Goal: Task Accomplishment & Management: Manage account settings

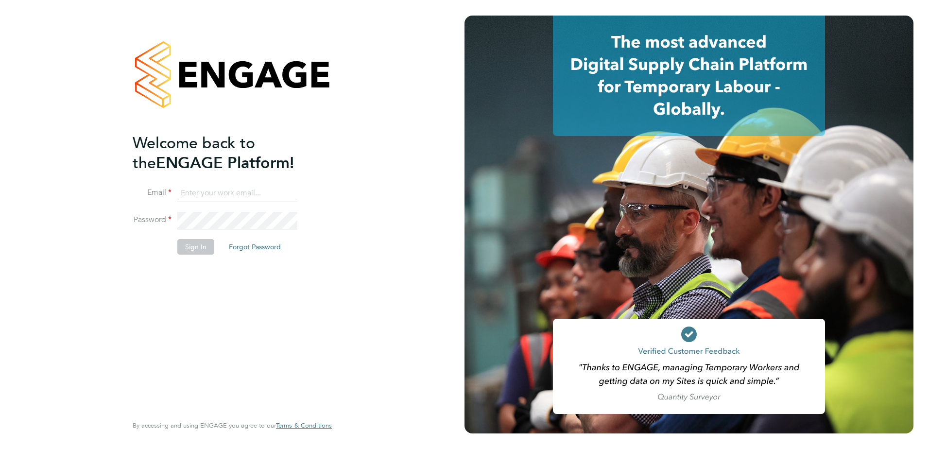
type input "[PERSON_NAME][EMAIL_ADDRESS][PERSON_NAME][DOMAIN_NAME]"
click at [195, 246] on button "Sign In" at bounding box center [195, 247] width 37 height 16
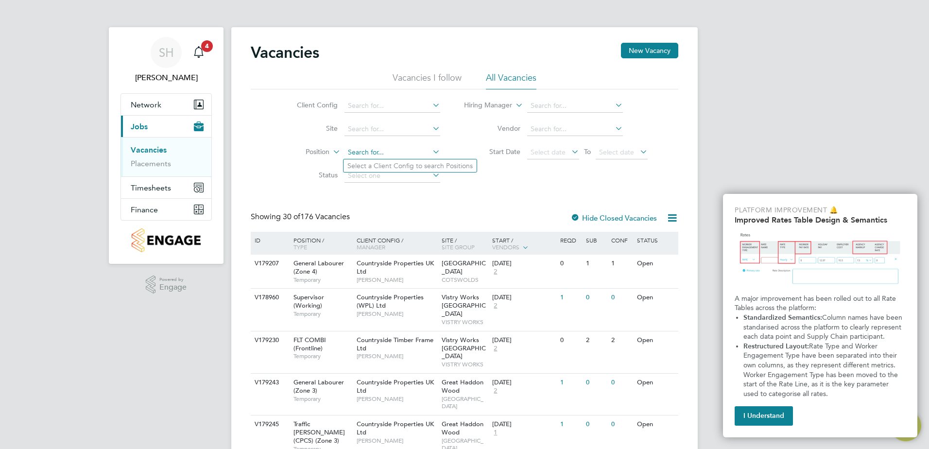
click at [385, 151] on input at bounding box center [393, 153] width 96 height 14
click at [158, 164] on link "Placements" at bounding box center [151, 163] width 40 height 9
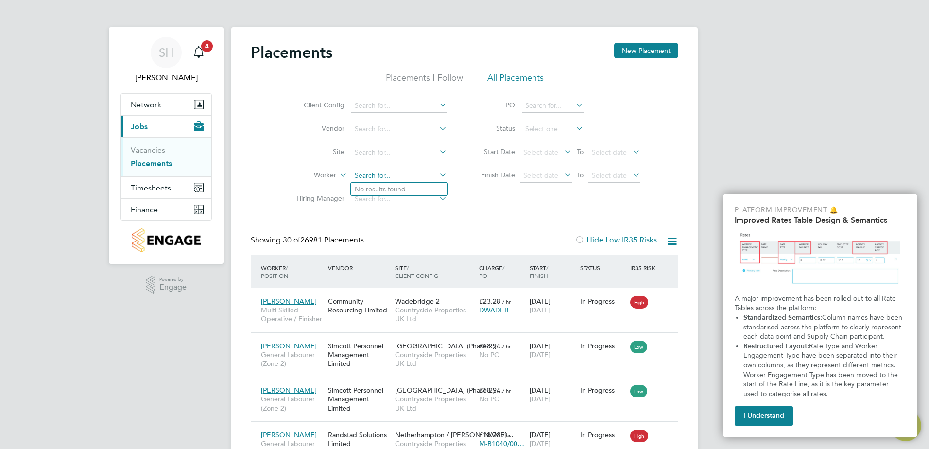
click at [368, 171] on input at bounding box center [399, 176] width 96 height 14
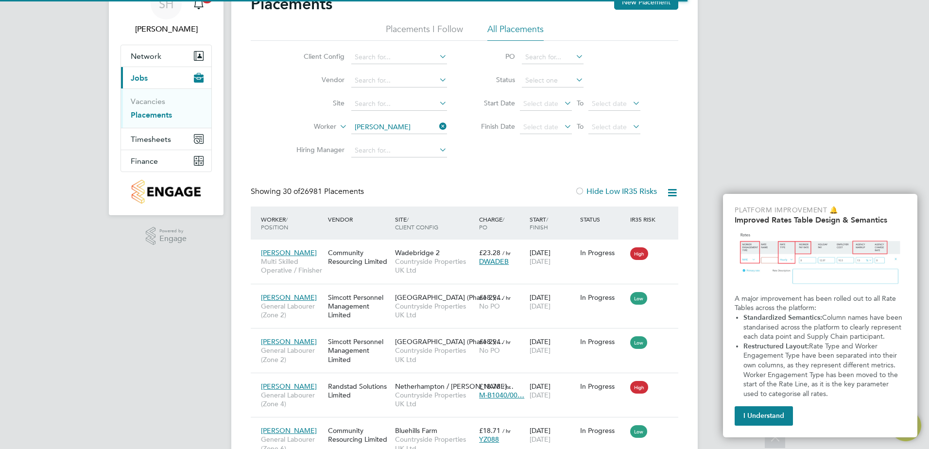
click at [403, 141] on li "Vincent Okec hukwuemeka Nwulu" at bounding box center [420, 140] width 139 height 13
type input "Vincent Okechukwuemeka Nwulu"
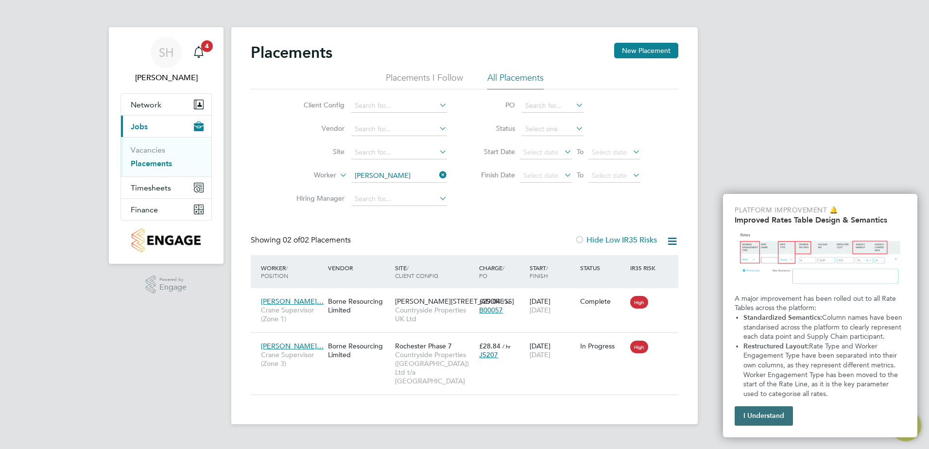
click at [786, 414] on button "I Understand" at bounding box center [764, 415] width 58 height 19
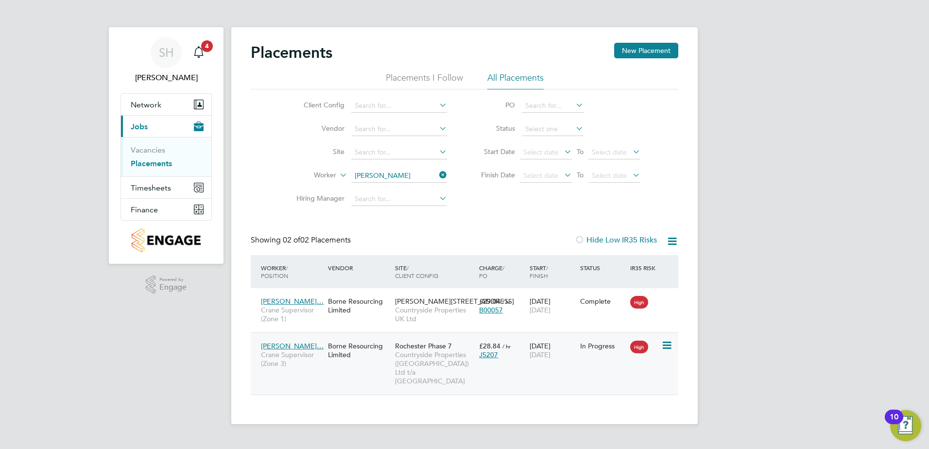
click at [497, 366] on div "Vincent Okechuk… Crane Supervisor (Zone 3) Borne Resourcing Limited Rochester P…" at bounding box center [465, 363] width 428 height 62
click at [417, 365] on span "Countryside Properties (UK) Ltd t/a Rochester Riverside" at bounding box center [434, 367] width 79 height 35
click at [437, 175] on icon at bounding box center [437, 175] width 0 height 14
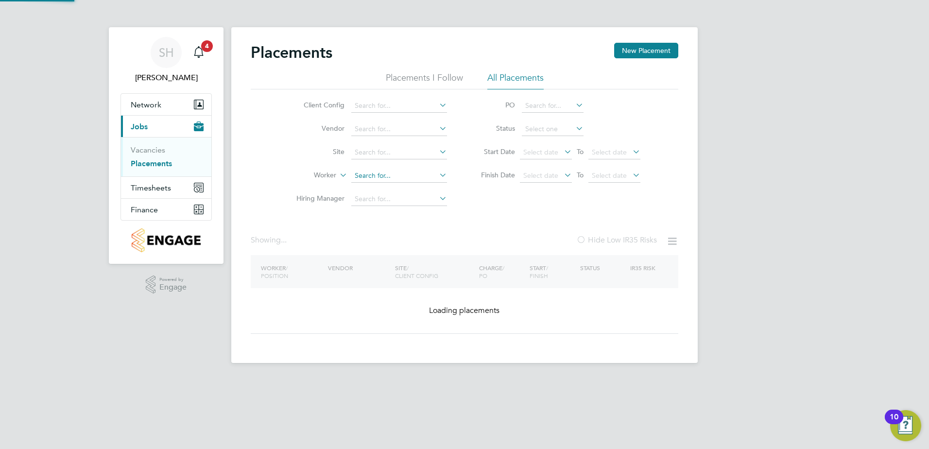
click at [426, 174] on input at bounding box center [399, 176] width 96 height 14
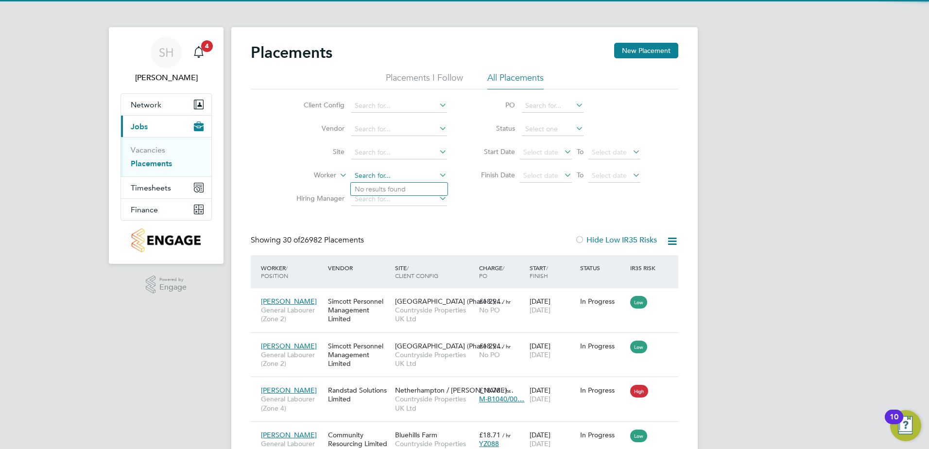
scroll to position [36, 68]
type input "liam mccarthy"
click at [395, 299] on span "Finches Park (Phase 2),…" at bounding box center [449, 301] width 108 height 9
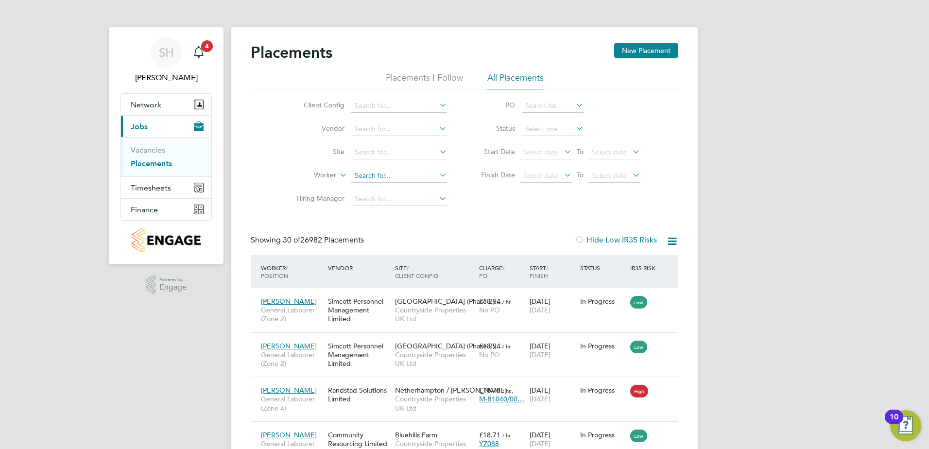
click at [387, 171] on input at bounding box center [399, 176] width 96 height 14
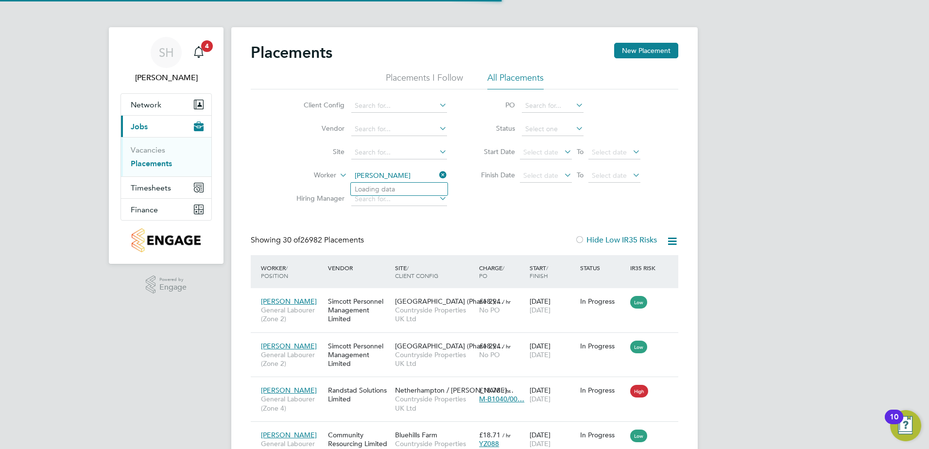
type input "Liam Beesley"
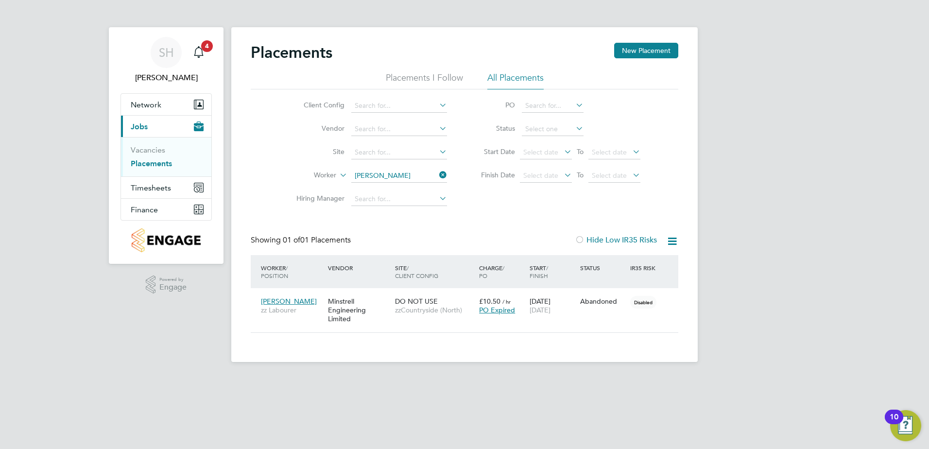
click at [437, 174] on icon at bounding box center [437, 175] width 0 height 14
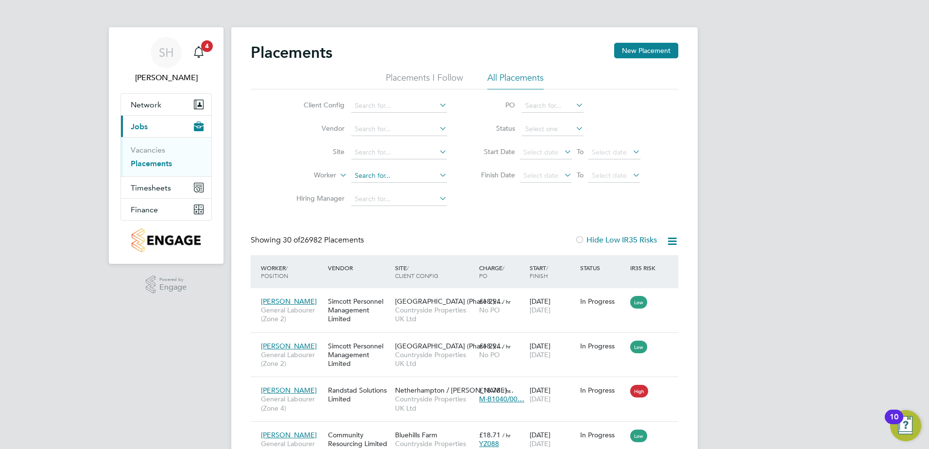
click at [382, 173] on input at bounding box center [399, 176] width 96 height 14
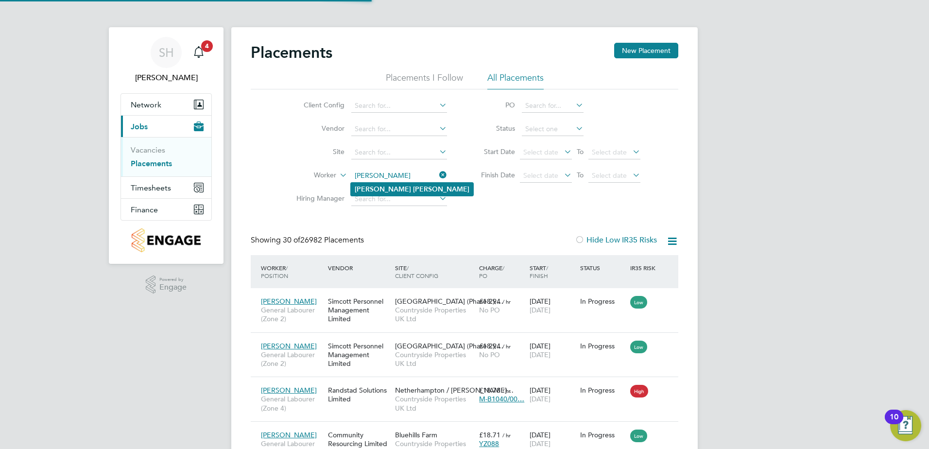
click at [413, 190] on b "Mccarthy" at bounding box center [441, 189] width 56 height 8
type input "Liam Mccarthy"
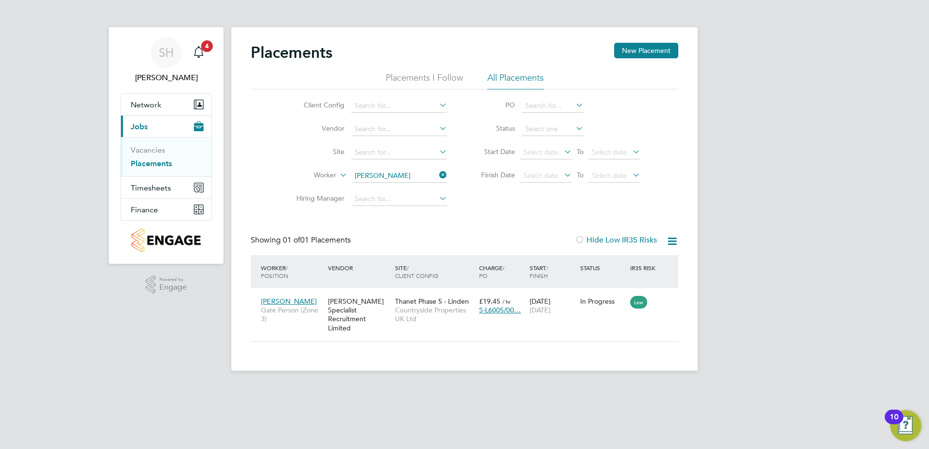
click at [405, 179] on input "Liam Mccarthy" at bounding box center [399, 176] width 96 height 14
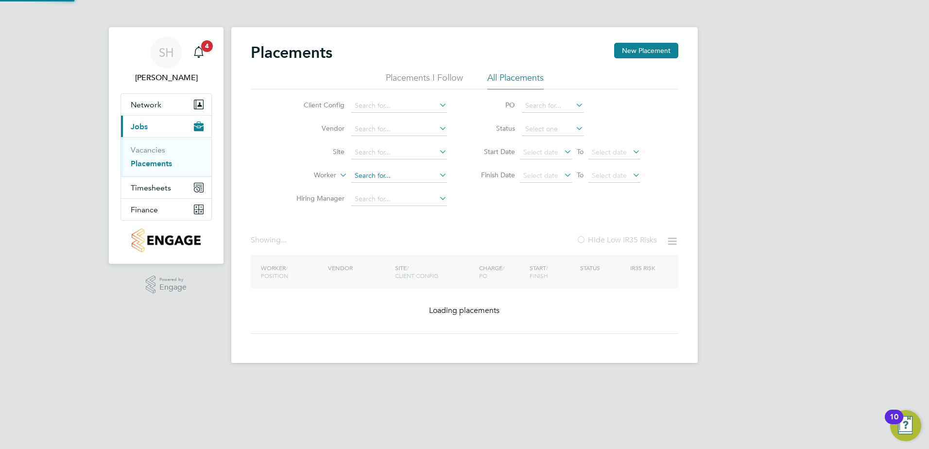
click at [405, 178] on input at bounding box center [399, 176] width 96 height 14
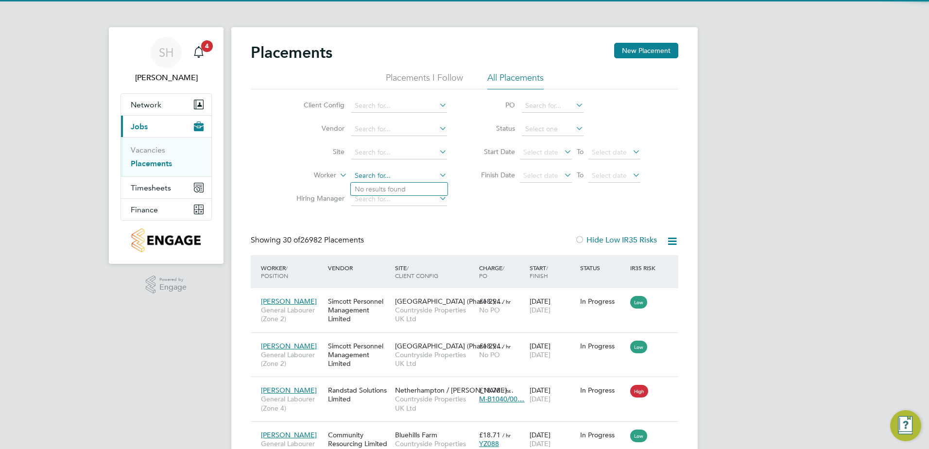
scroll to position [36, 68]
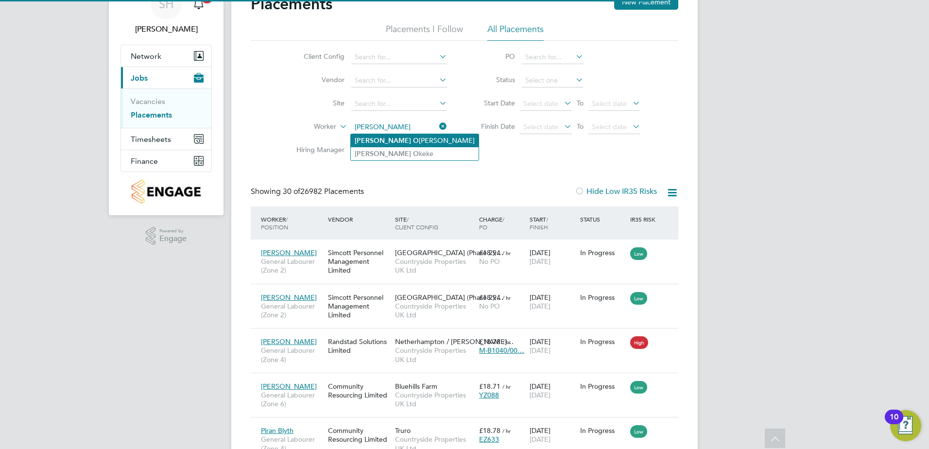
click at [379, 139] on li "Vincent O kechukwuemeka Nwulu" at bounding box center [415, 140] width 128 height 13
type input "Vincent Okechukwuemeka Nwulu"
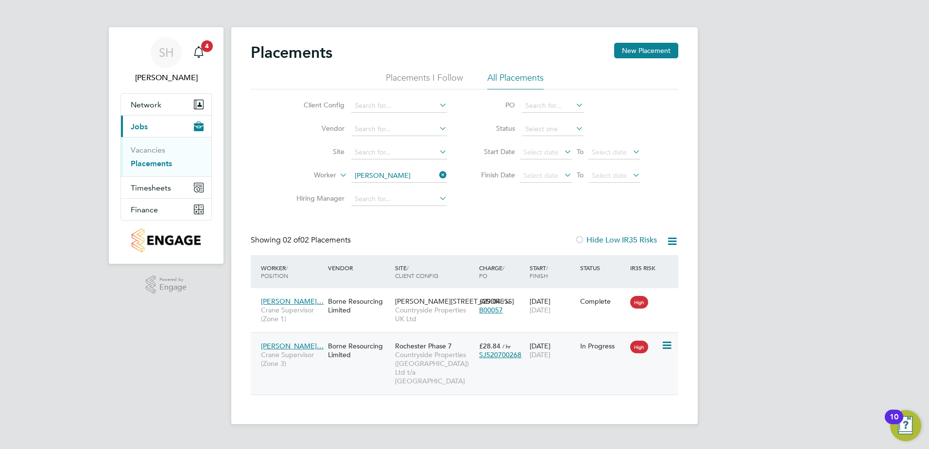
click at [437, 360] on span "Countryside Properties (UK) Ltd t/a Rochester Riverside" at bounding box center [434, 367] width 79 height 35
click at [437, 175] on icon at bounding box center [437, 175] width 0 height 14
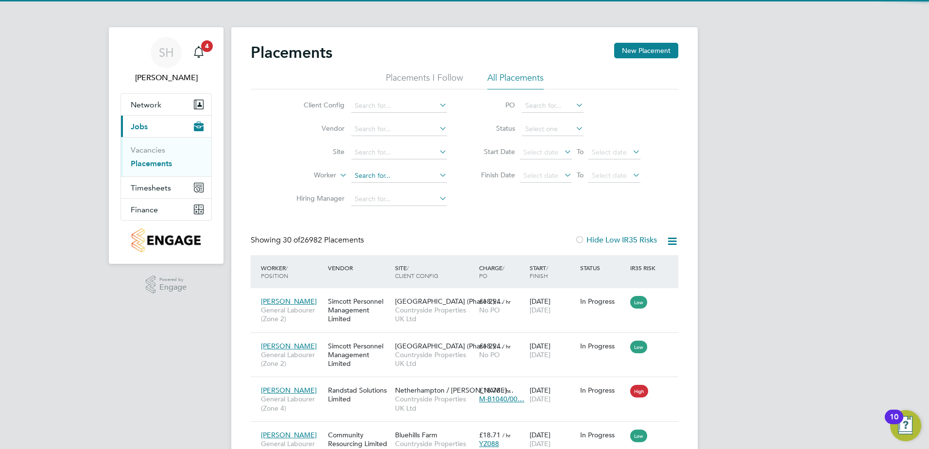
scroll to position [36, 68]
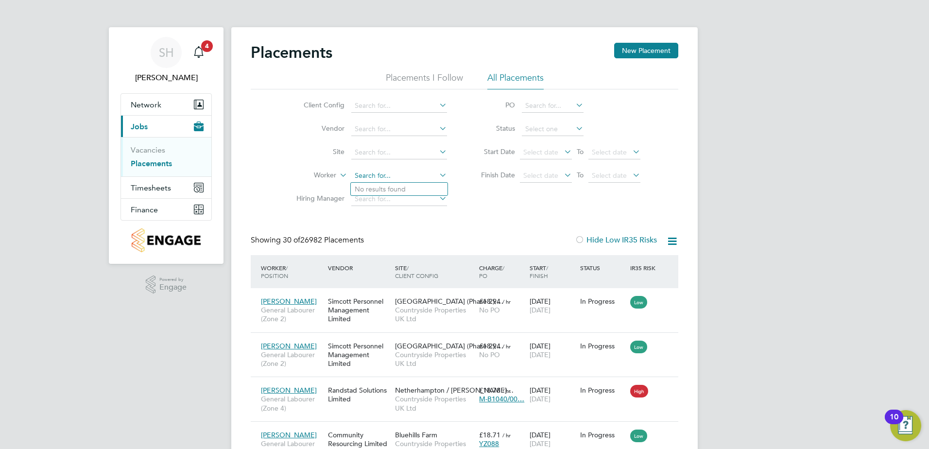
click at [397, 174] on input at bounding box center [399, 176] width 96 height 14
click at [413, 190] on b "Adeyanju" at bounding box center [428, 189] width 30 height 8
type input "Joshua Adeyanju"
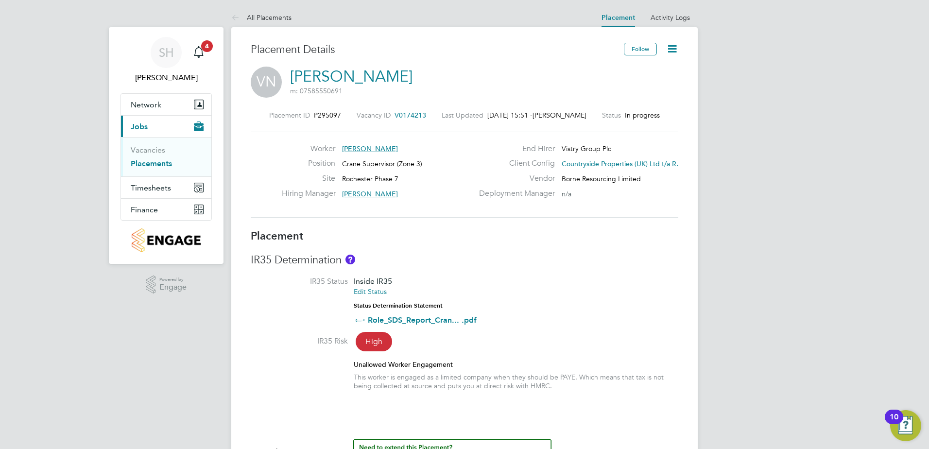
click at [674, 52] on icon at bounding box center [672, 49] width 12 height 12
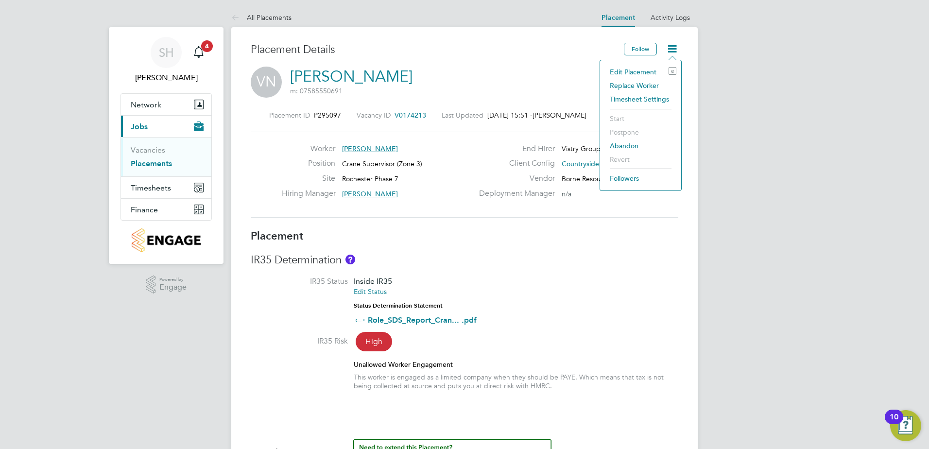
click at [643, 72] on li "Edit Placement e" at bounding box center [640, 72] width 71 height 14
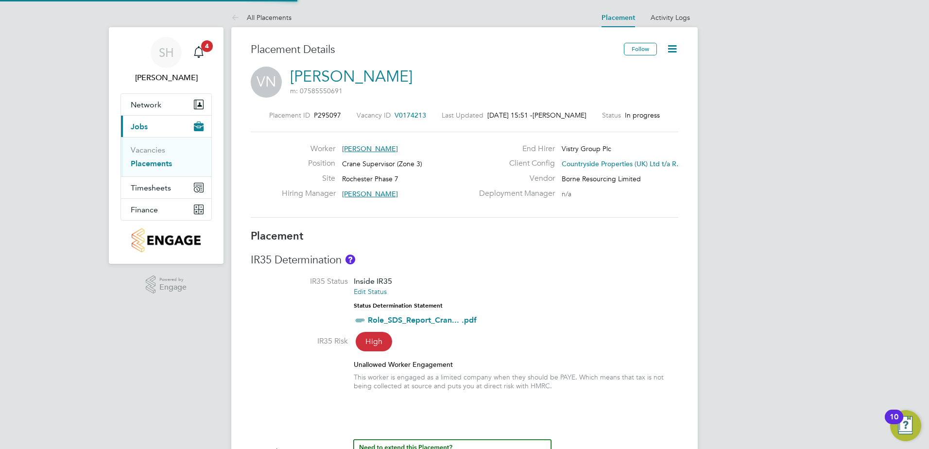
type input "Robert Phelps"
type input "16 Jun 2025"
type input "30 Apr 2026"
type input "08:00"
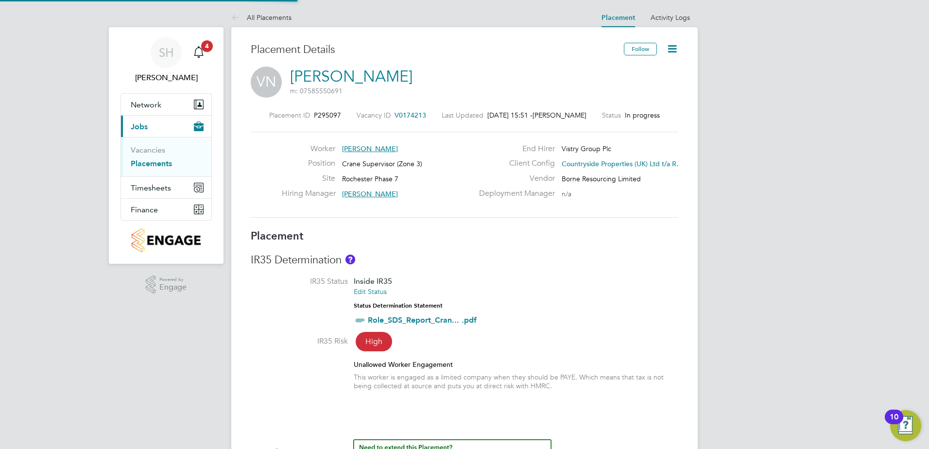
type input "17:00"
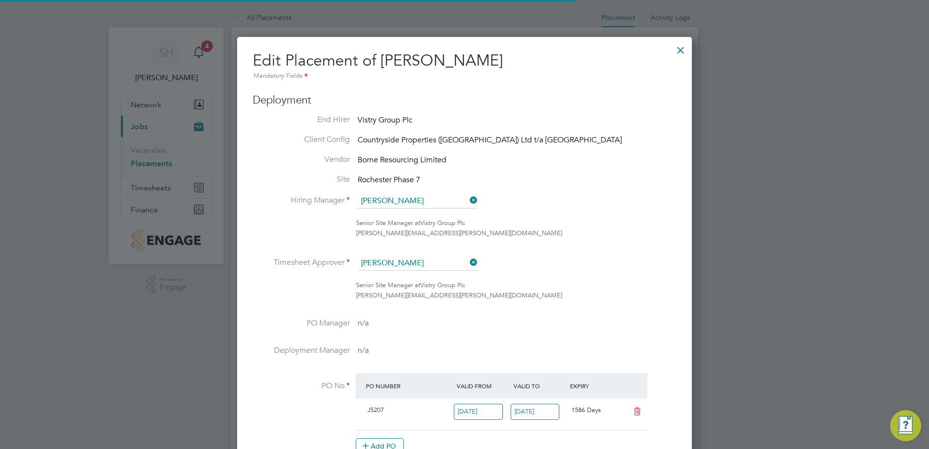
scroll to position [5, 5]
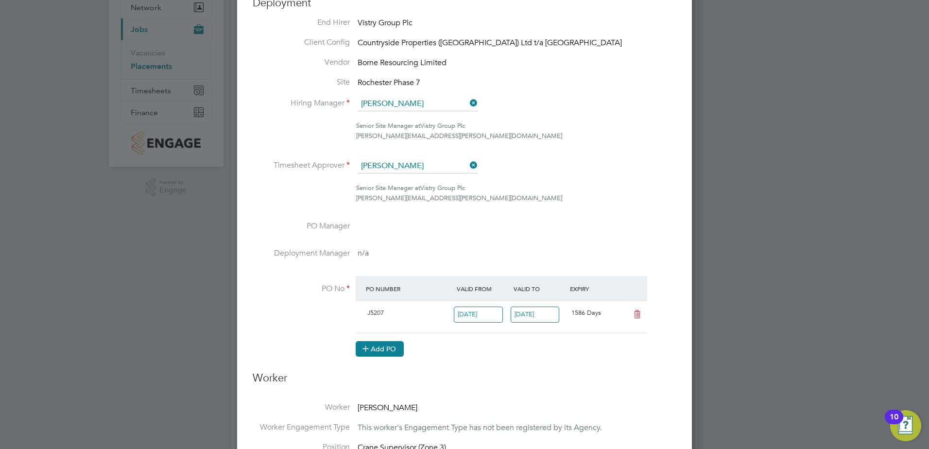
click at [388, 349] on button "Add PO" at bounding box center [380, 349] width 48 height 16
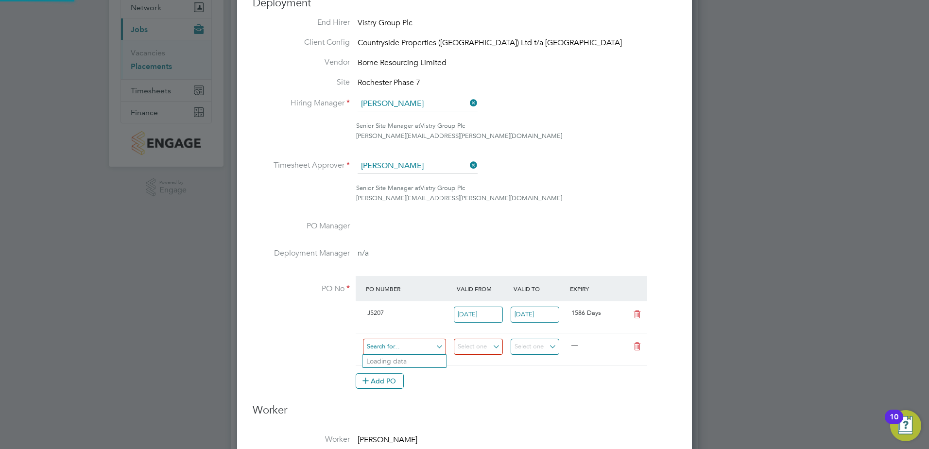
click at [388, 349] on input at bounding box center [404, 347] width 83 height 16
type input "m"
type input "sj5207/00268"
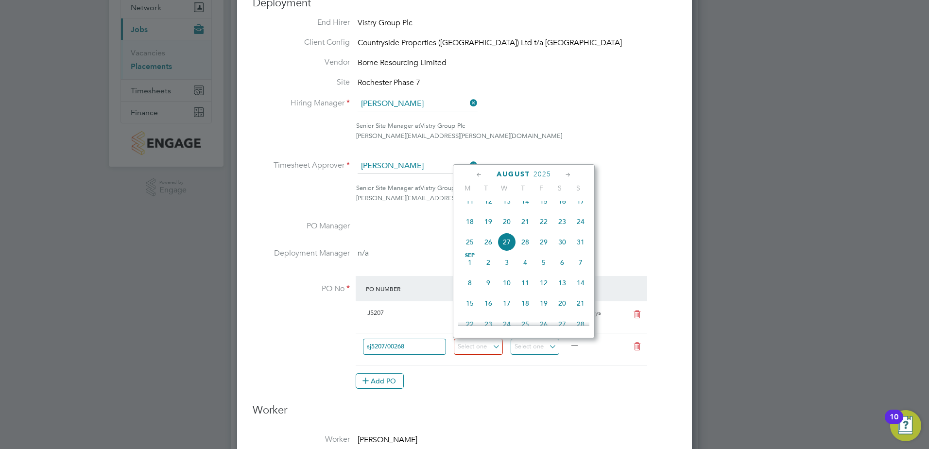
click at [479, 172] on icon at bounding box center [479, 175] width 9 height 11
click at [479, 177] on icon at bounding box center [479, 175] width 9 height 11
click at [510, 294] on span "30" at bounding box center [507, 292] width 18 height 18
type input "30 Apr 2025"
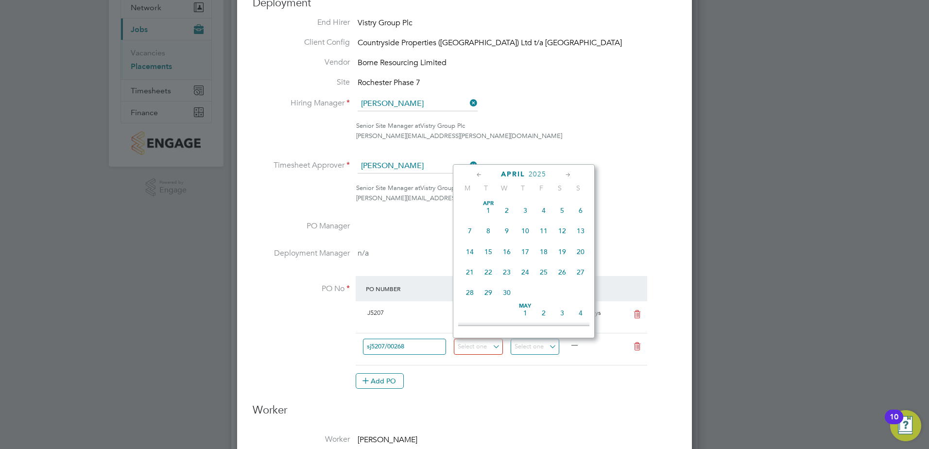
type input "05 May 2025"
type input "30 Dec 2029"
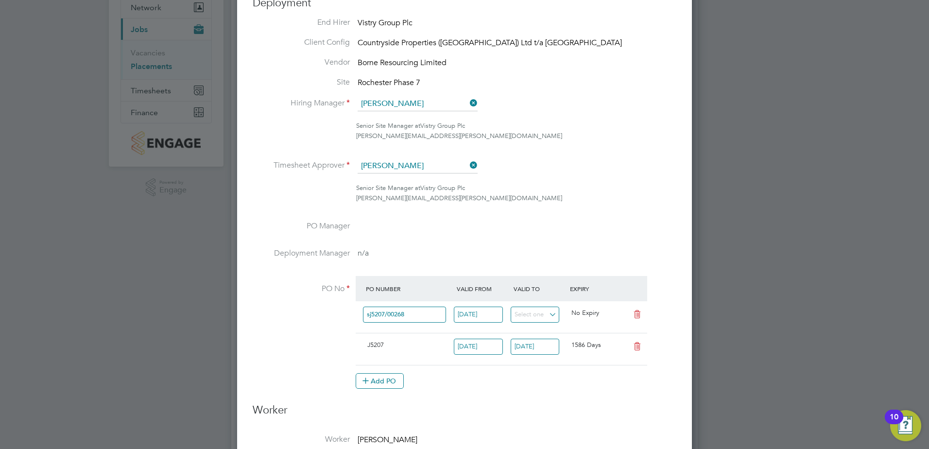
click at [486, 313] on input "30 Apr 2025" at bounding box center [478, 315] width 49 height 16
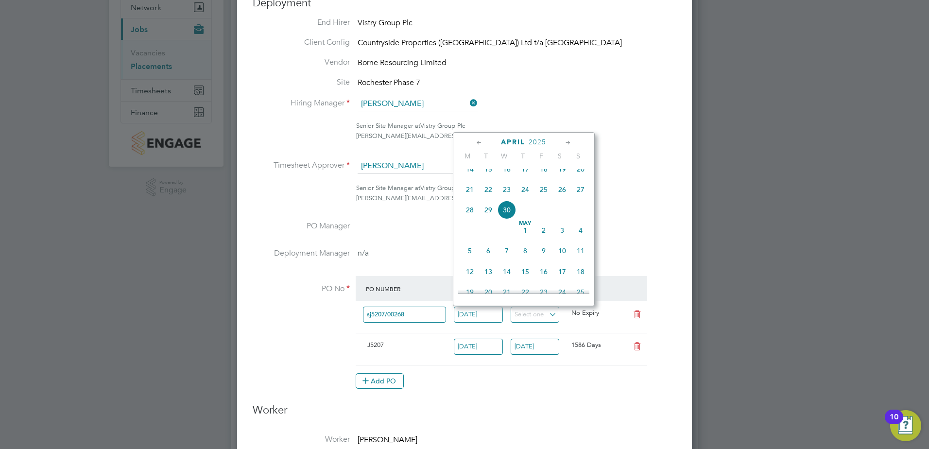
click at [471, 260] on span "5" at bounding box center [470, 251] width 18 height 18
type input "05 May 2025"
type input "30 Dec 2029"
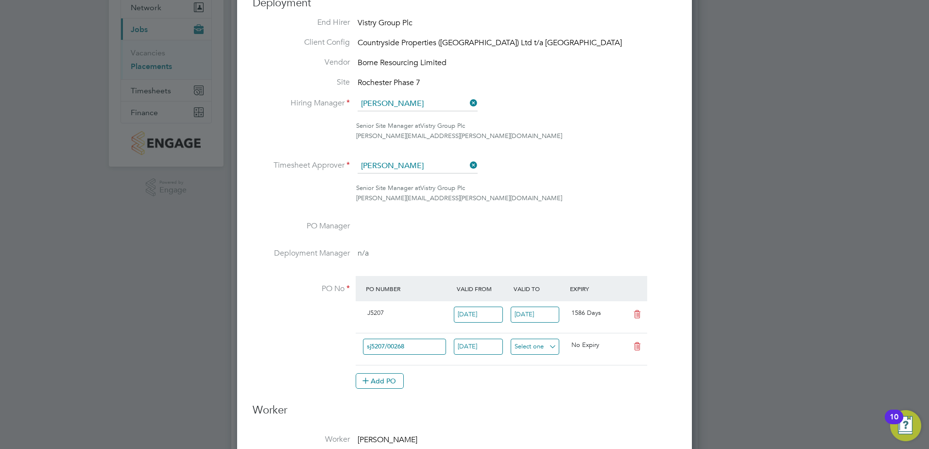
click at [543, 350] on input at bounding box center [535, 347] width 49 height 16
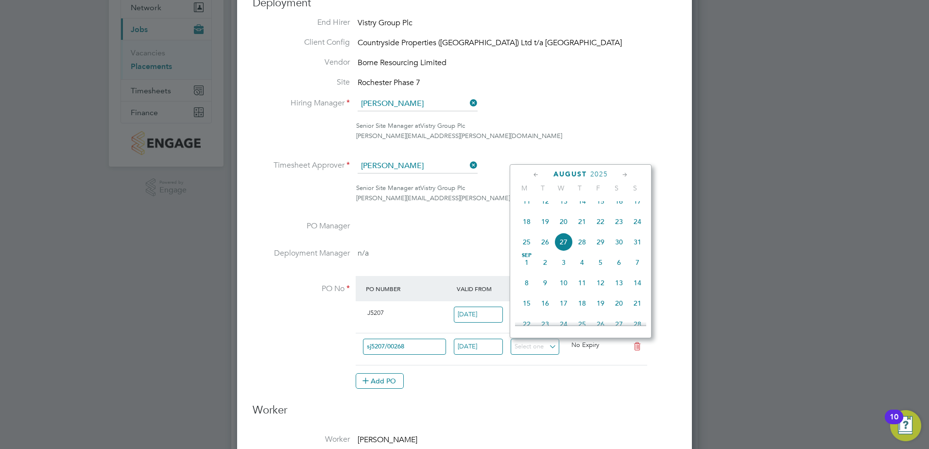
click at [625, 175] on icon at bounding box center [625, 175] width 9 height 11
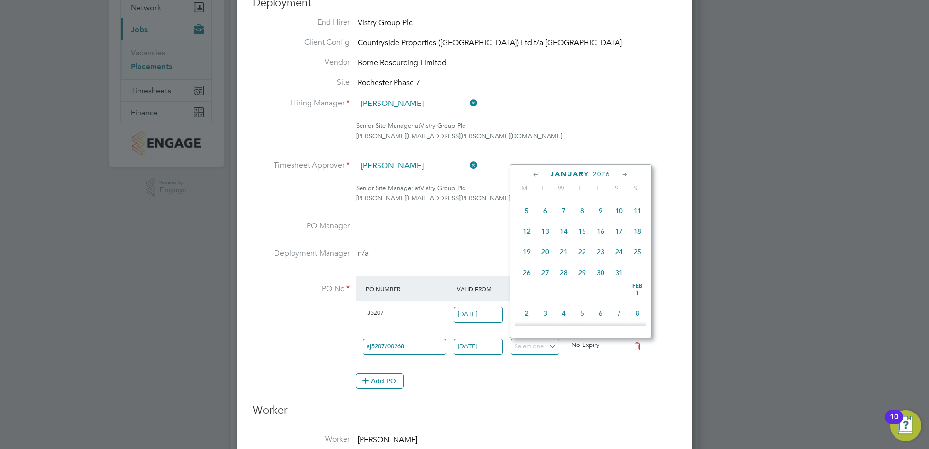
click at [625, 175] on icon at bounding box center [625, 175] width 9 height 11
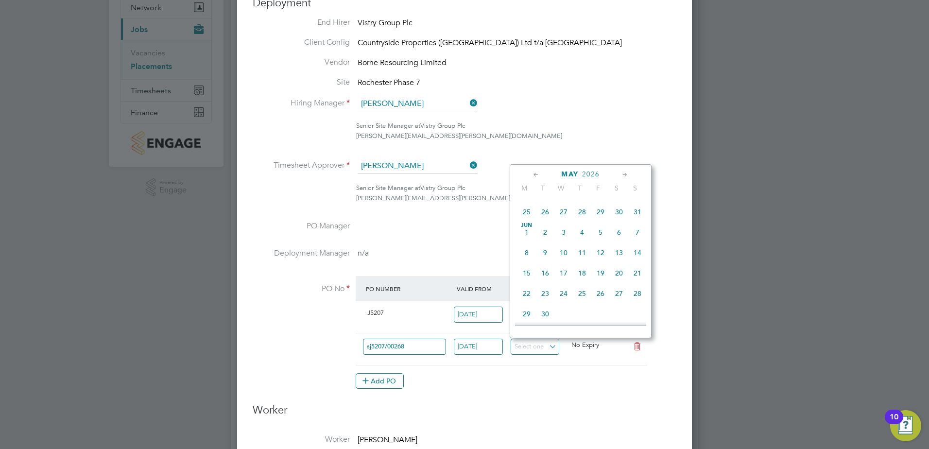
click at [625, 175] on icon at bounding box center [625, 175] width 9 height 11
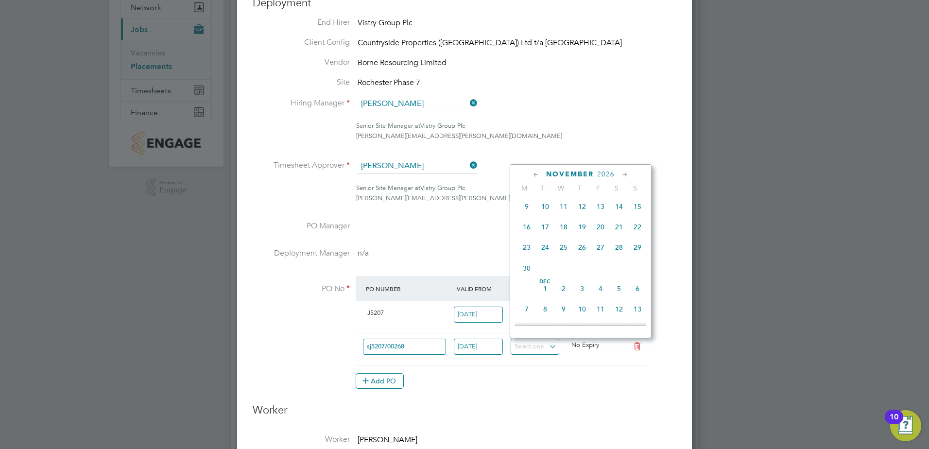
click at [625, 175] on icon at bounding box center [625, 175] width 9 height 11
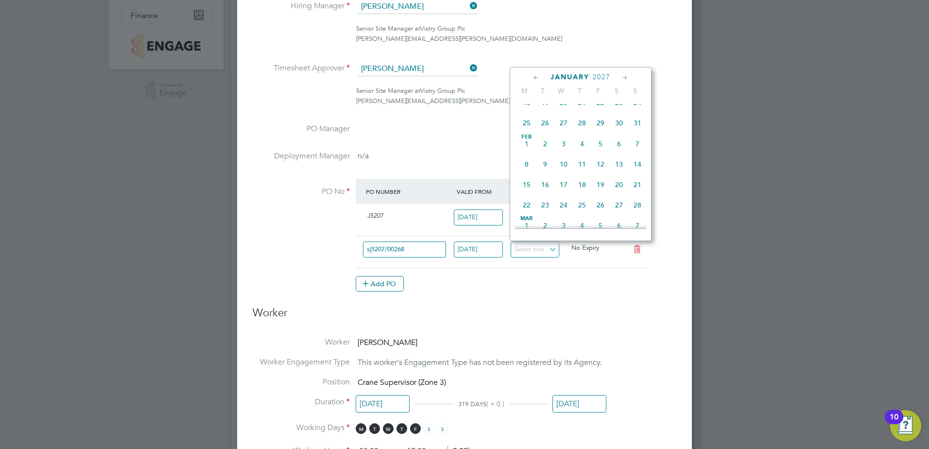
click at [536, 78] on icon at bounding box center [536, 77] width 9 height 11
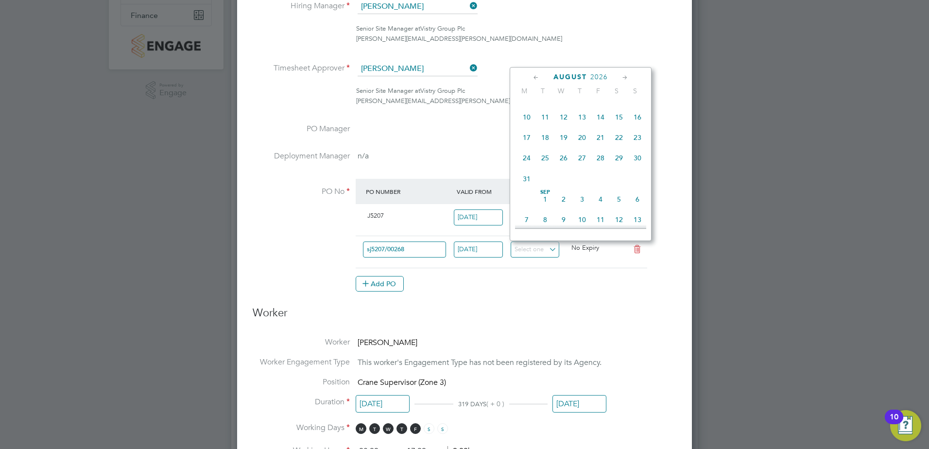
click at [536, 78] on icon at bounding box center [536, 77] width 9 height 11
click at [586, 177] on span "30" at bounding box center [582, 167] width 18 height 18
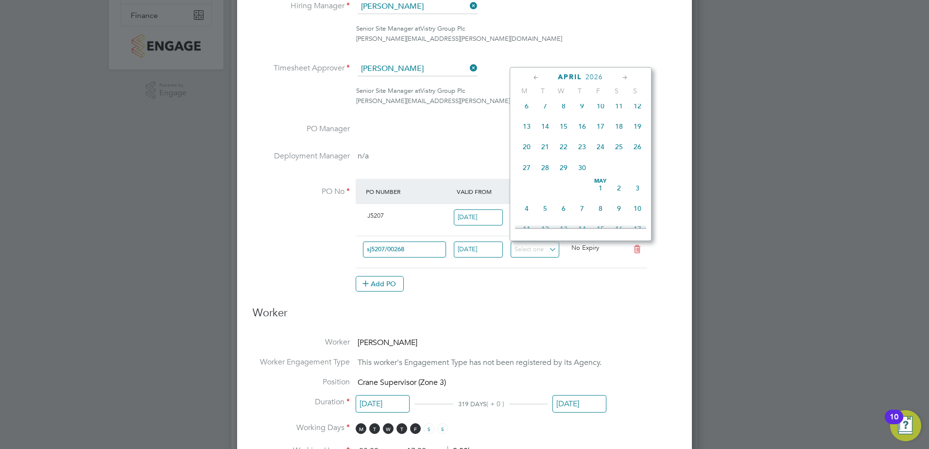
type input "30 Apr 2026"
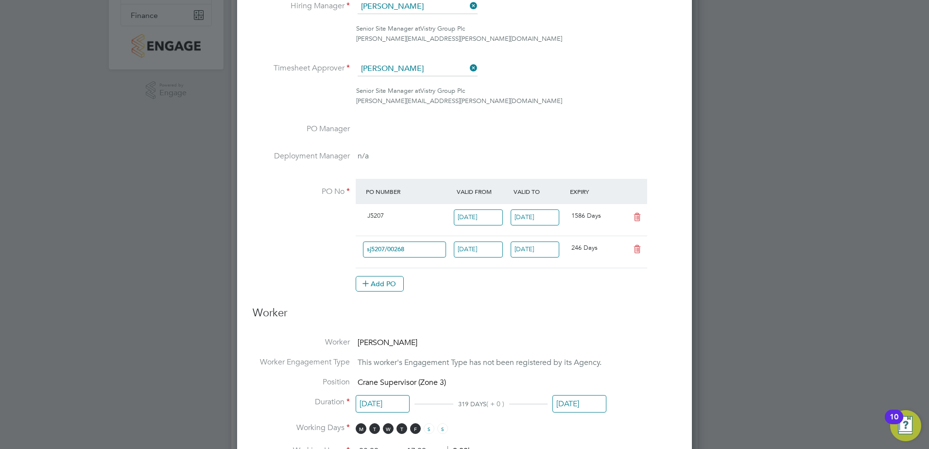
click at [443, 288] on div "Add PO" at bounding box center [502, 284] width 292 height 16
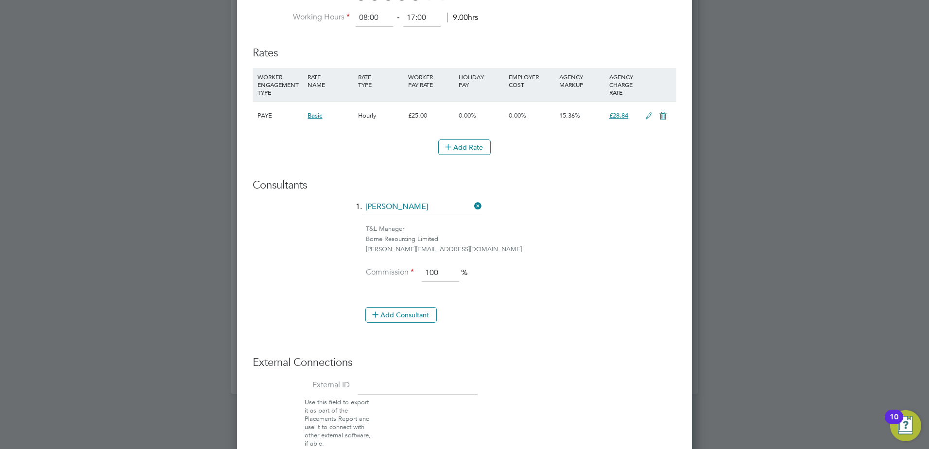
scroll to position [685, 0]
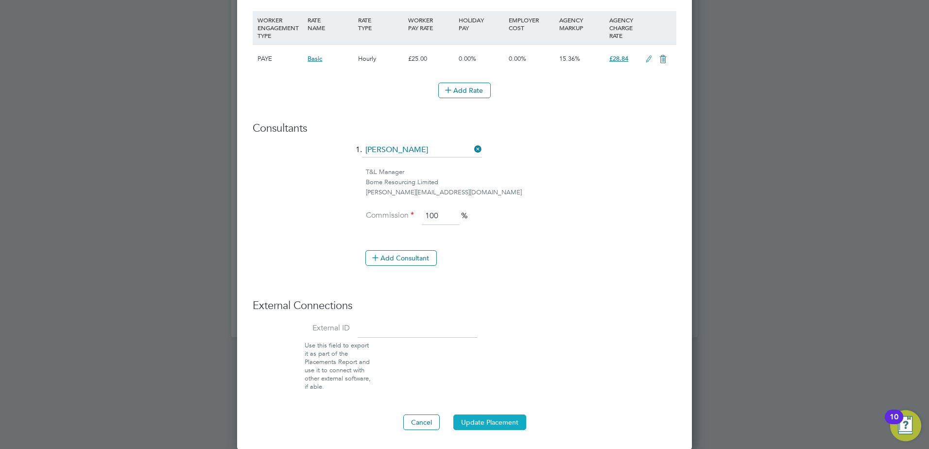
click at [493, 419] on button "Update Placement" at bounding box center [489, 423] width 73 height 16
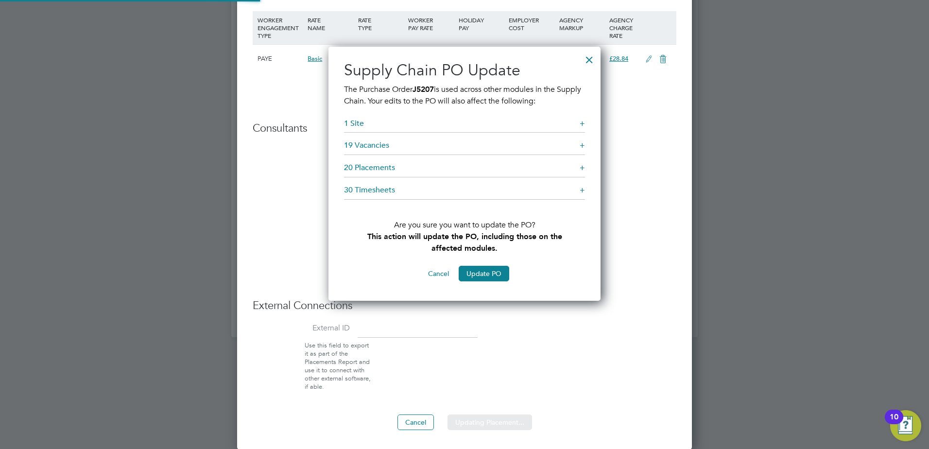
scroll to position [255, 273]
click at [480, 273] on button "Update PO" at bounding box center [484, 274] width 51 height 16
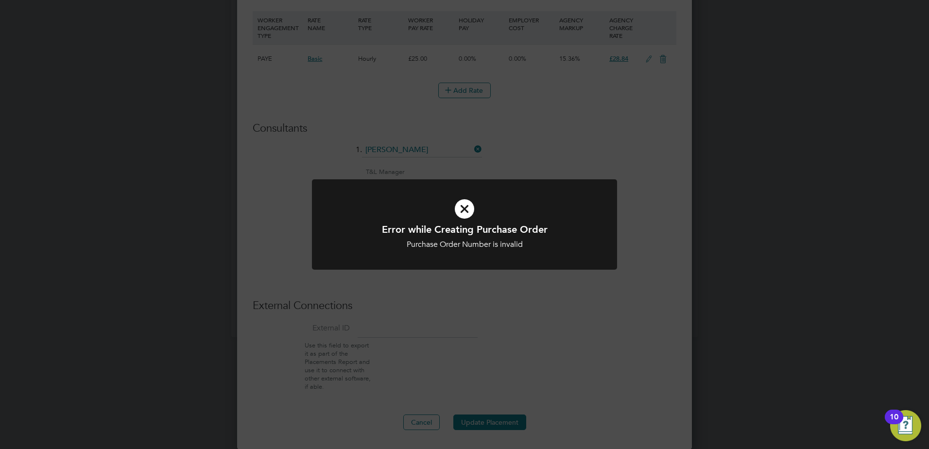
click at [466, 210] on icon at bounding box center [464, 209] width 253 height 38
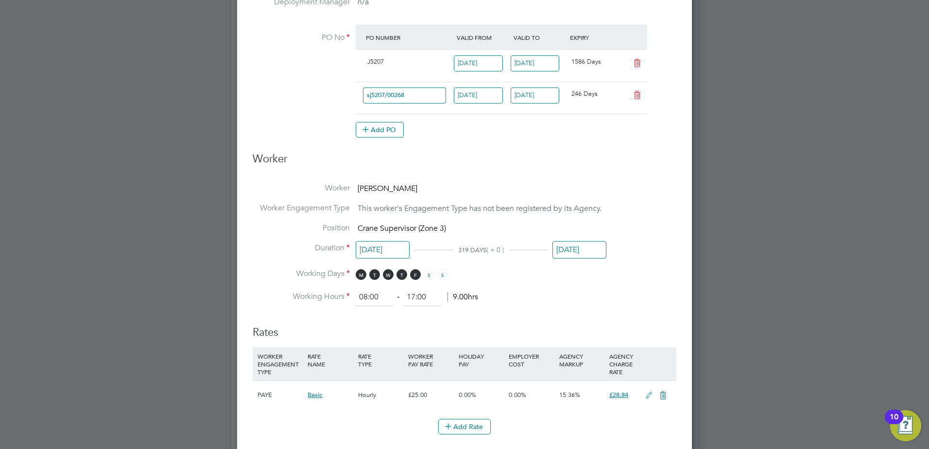
scroll to position [345, 0]
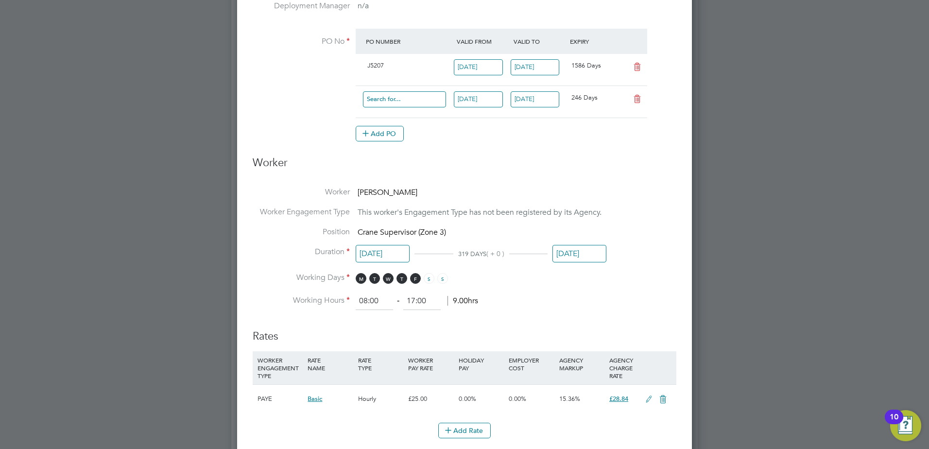
click at [387, 100] on input at bounding box center [404, 99] width 83 height 16
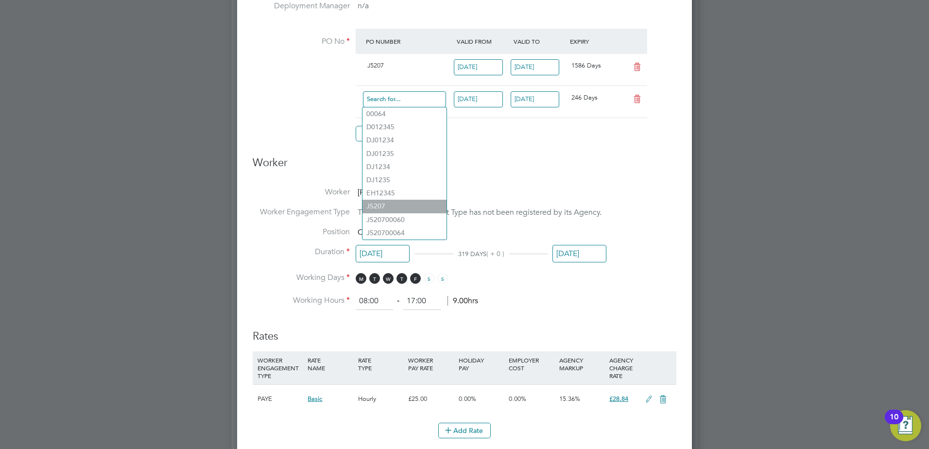
click at [387, 100] on input at bounding box center [404, 99] width 83 height 16
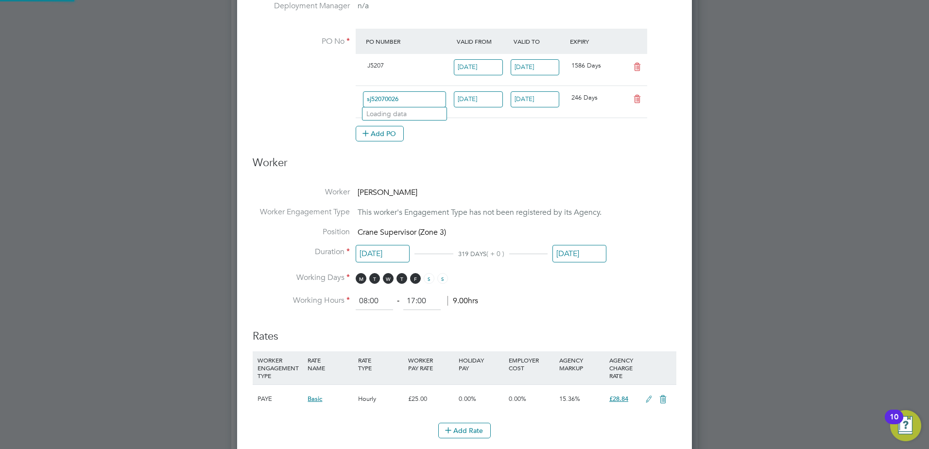
type input "sj520700268"
click at [424, 128] on li "Use "SJ520700268"" at bounding box center [405, 126] width 84 height 13
click at [504, 150] on li "PO No PO Number Valid From Valid To Expiry J5207 05 May 2025 30 Dec 2029 1586 D…" at bounding box center [465, 90] width 424 height 123
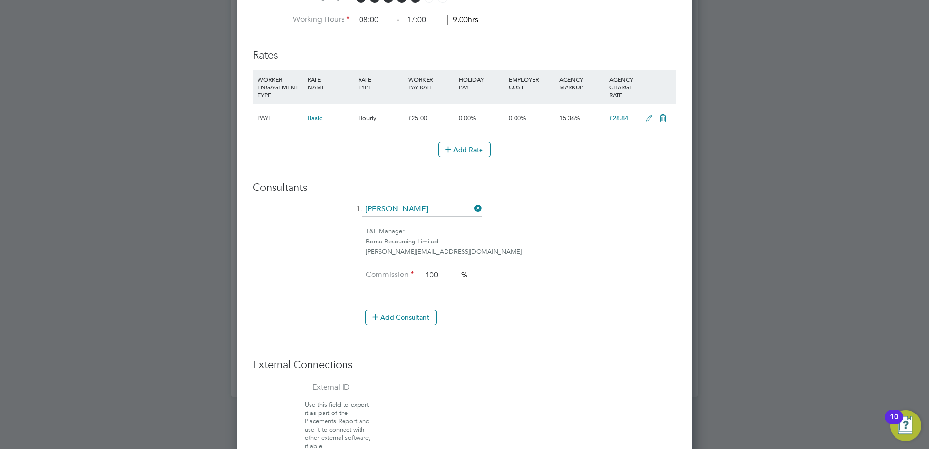
scroll to position [685, 0]
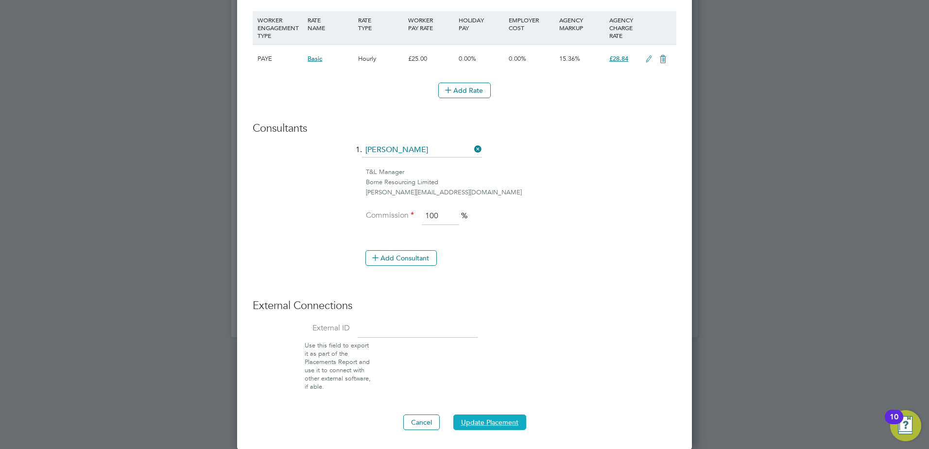
click at [496, 424] on button "Update Placement" at bounding box center [489, 423] width 73 height 16
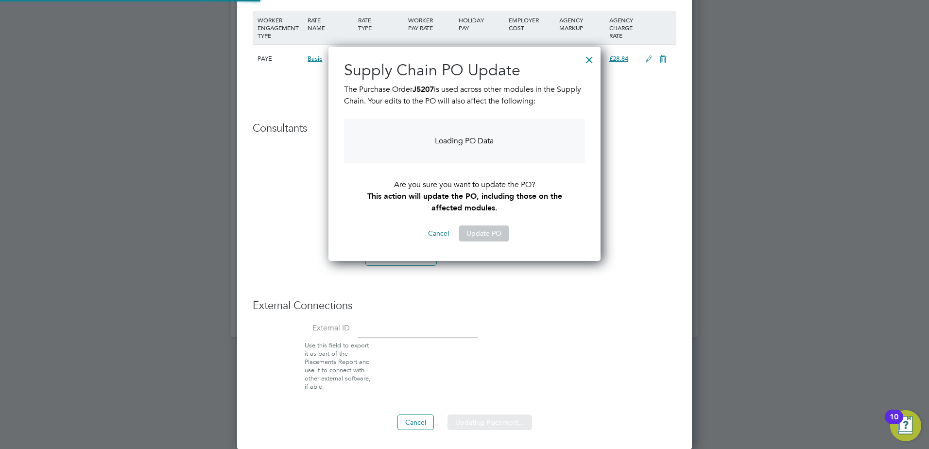
scroll to position [255, 273]
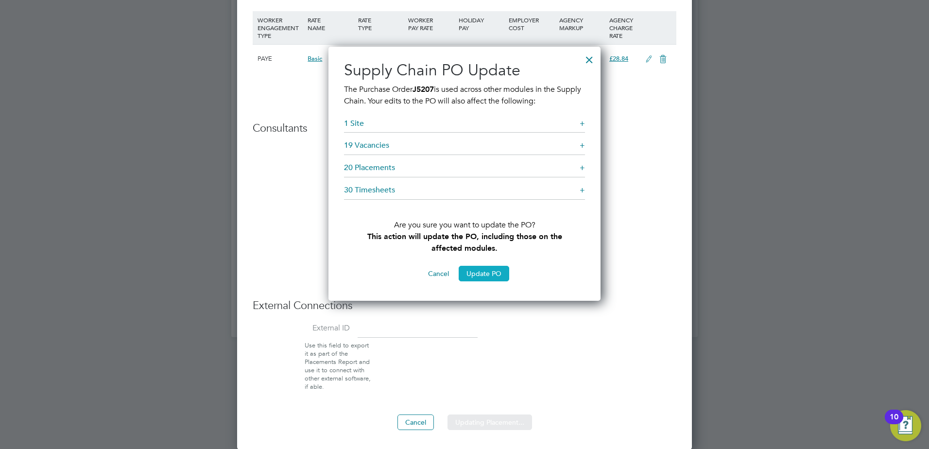
click at [481, 273] on button "Update PO" at bounding box center [484, 274] width 51 height 16
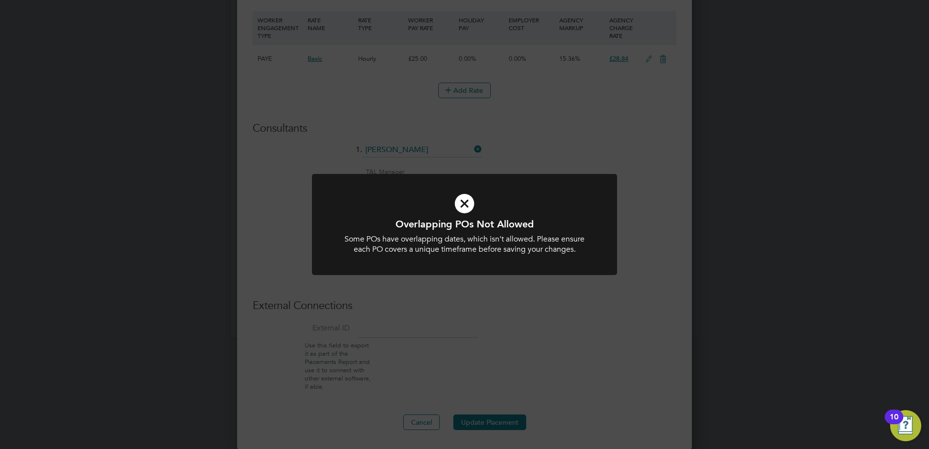
click at [466, 206] on icon at bounding box center [464, 204] width 253 height 38
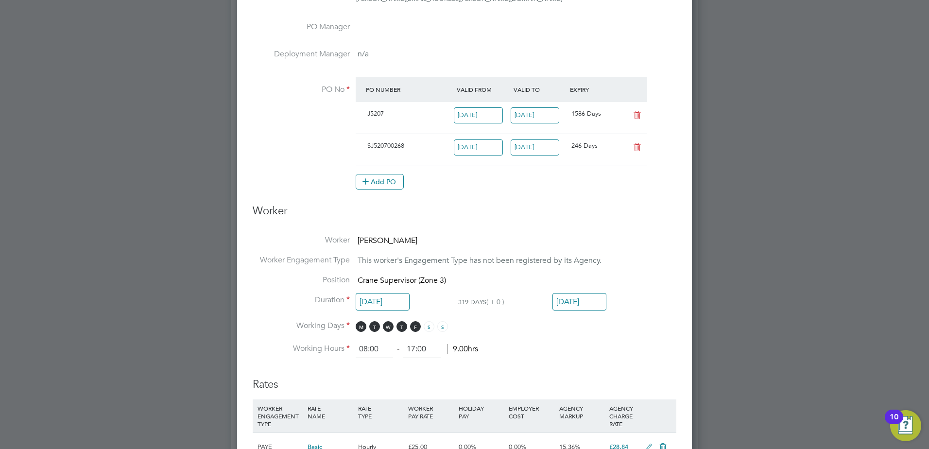
scroll to position [296, 0]
click at [639, 115] on icon at bounding box center [637, 116] width 12 height 8
type input "[DATE]"
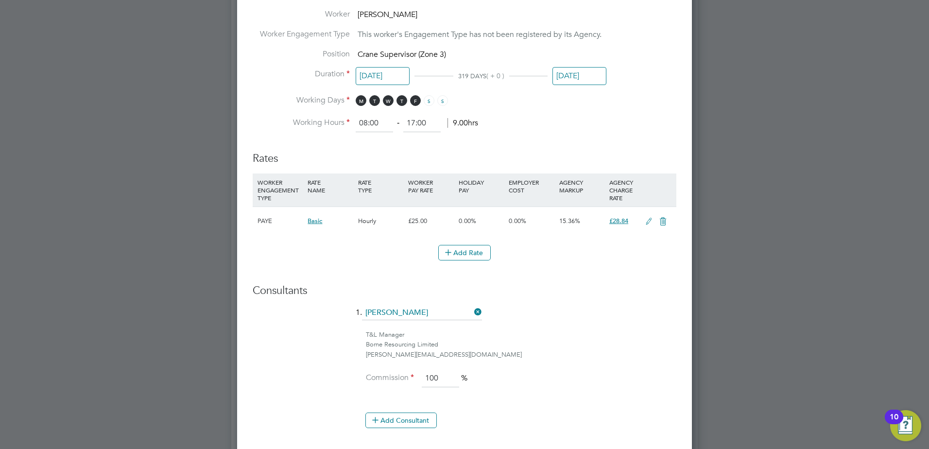
scroll to position [653, 0]
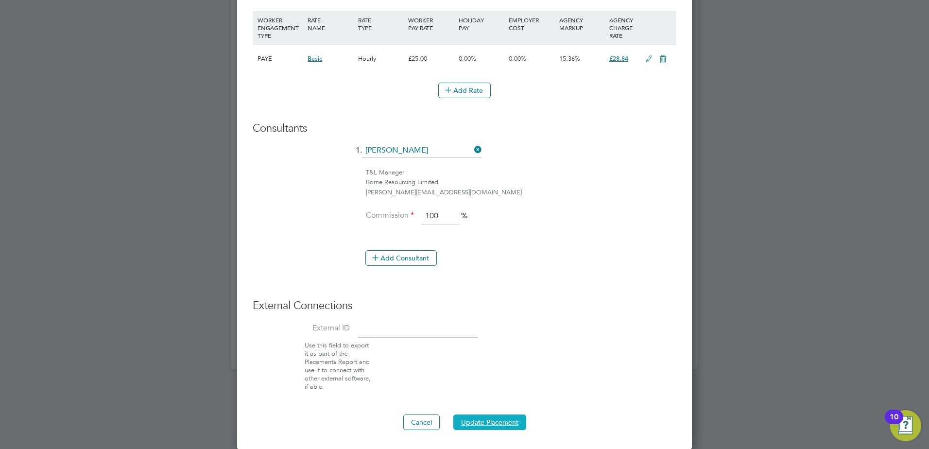
click at [490, 420] on button "Update Placement" at bounding box center [489, 423] width 73 height 16
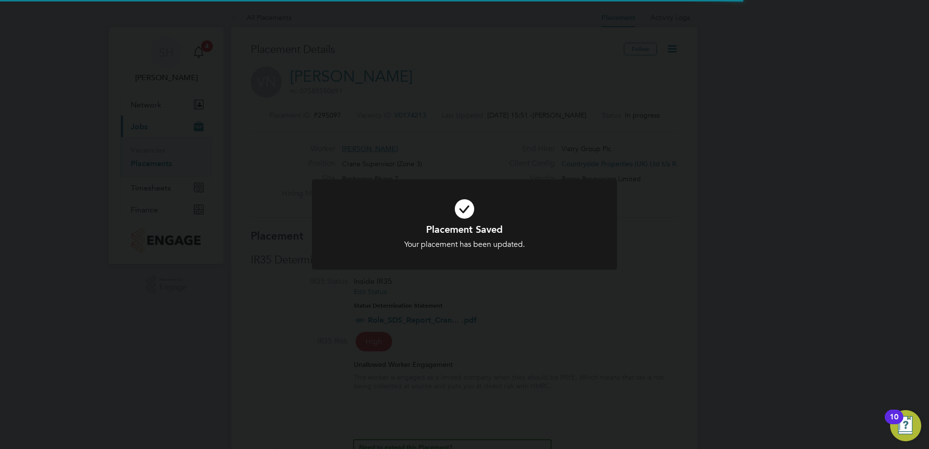
scroll to position [29, 68]
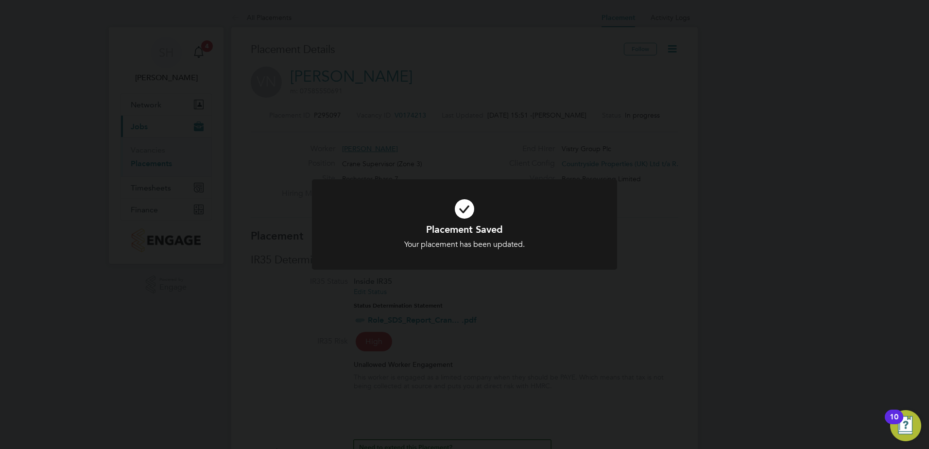
click at [769, 172] on div "Placement Saved Your placement has been updated. Cancel Okay" at bounding box center [464, 224] width 929 height 449
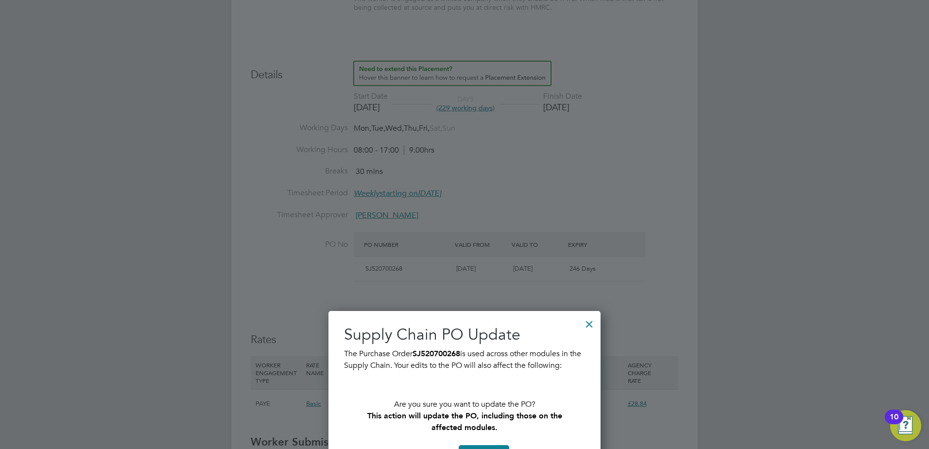
scroll to position [437, 0]
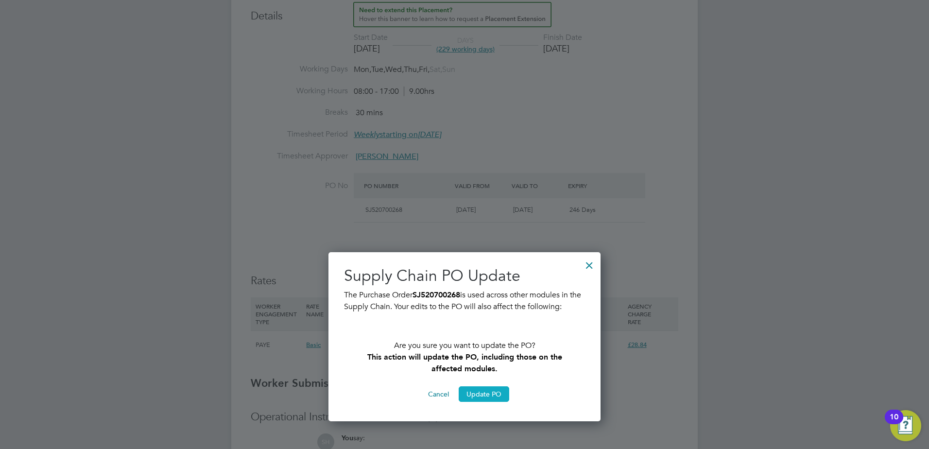
click at [474, 396] on button "Update PO" at bounding box center [484, 394] width 51 height 16
click at [478, 394] on button "Update PO" at bounding box center [484, 394] width 51 height 16
click at [593, 265] on div at bounding box center [589, 262] width 17 height 17
click at [590, 264] on div at bounding box center [589, 262] width 17 height 17
click at [492, 394] on button "Update PO" at bounding box center [484, 394] width 51 height 16
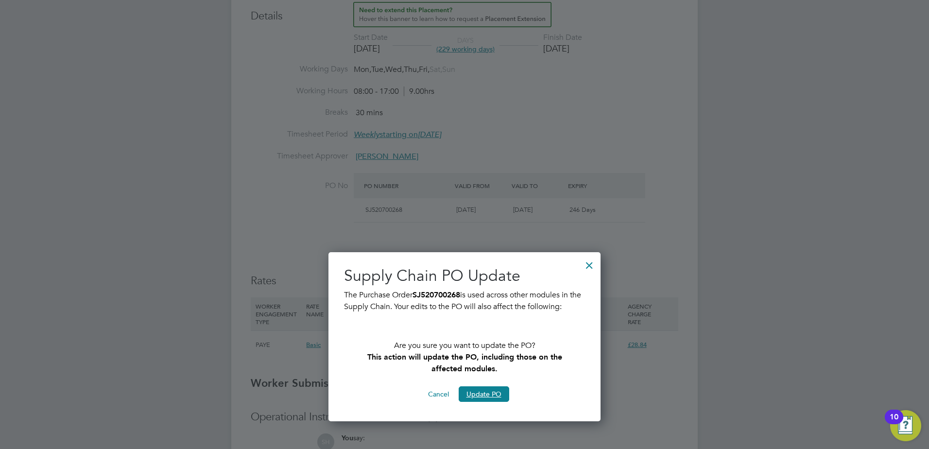
click at [442, 394] on button "Cancel" at bounding box center [438, 394] width 36 height 16
click at [436, 396] on button "Cancel" at bounding box center [438, 394] width 36 height 16
click at [589, 264] on div at bounding box center [589, 262] width 17 height 17
click at [659, 176] on div at bounding box center [464, 224] width 929 height 449
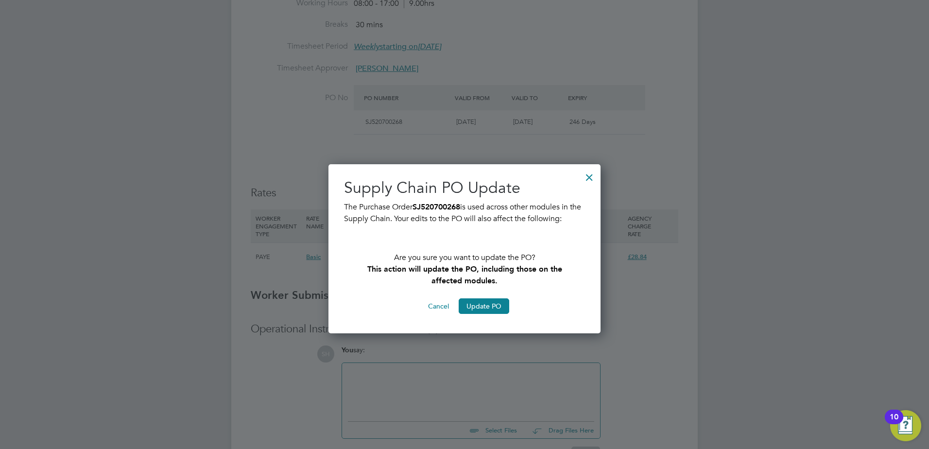
scroll to position [588, 0]
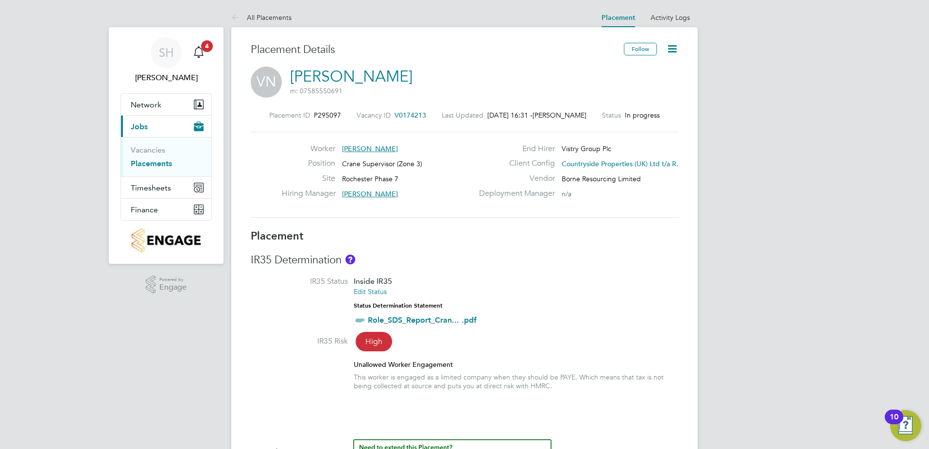
click at [675, 47] on icon at bounding box center [672, 49] width 12 height 12
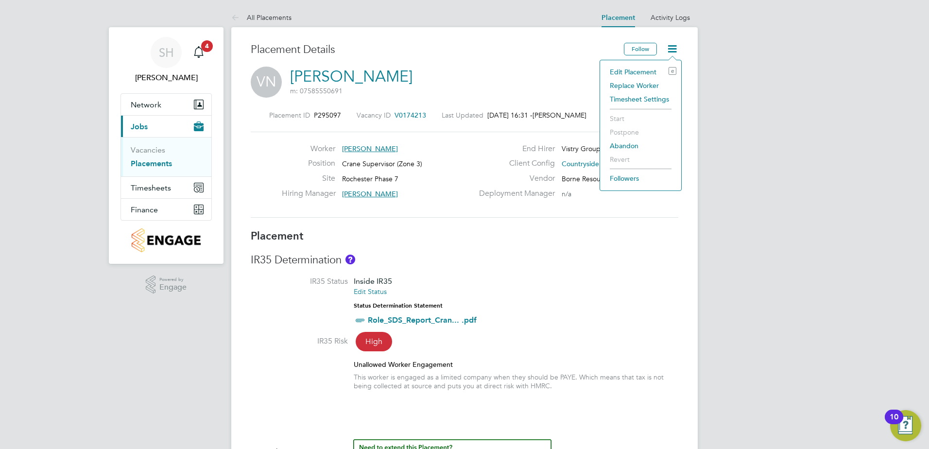
click at [628, 70] on li "Edit Placement e" at bounding box center [640, 72] width 71 height 14
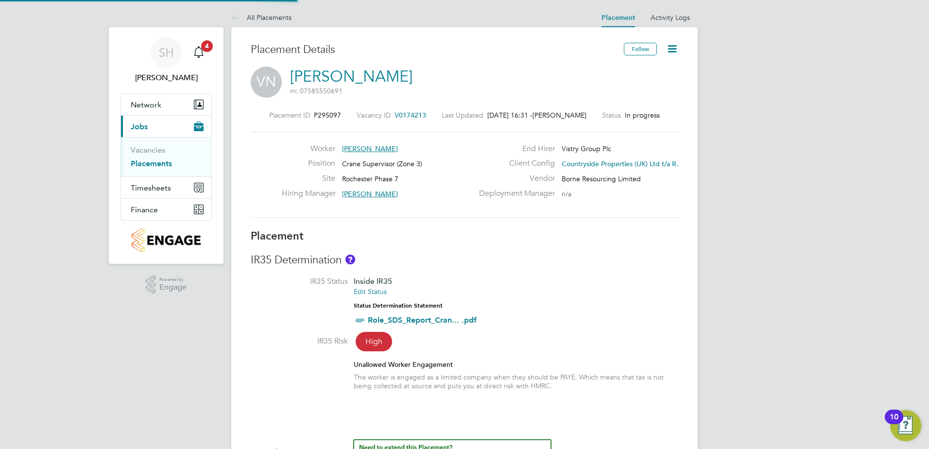
type input "Robert Phelps"
type input "16 Jun 2025"
type input "30 Apr 2026"
type input "08:00"
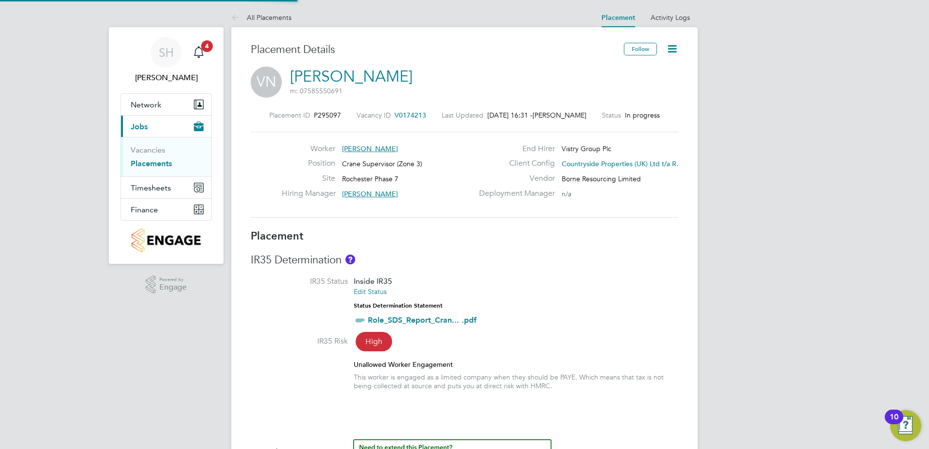
type input "17:00"
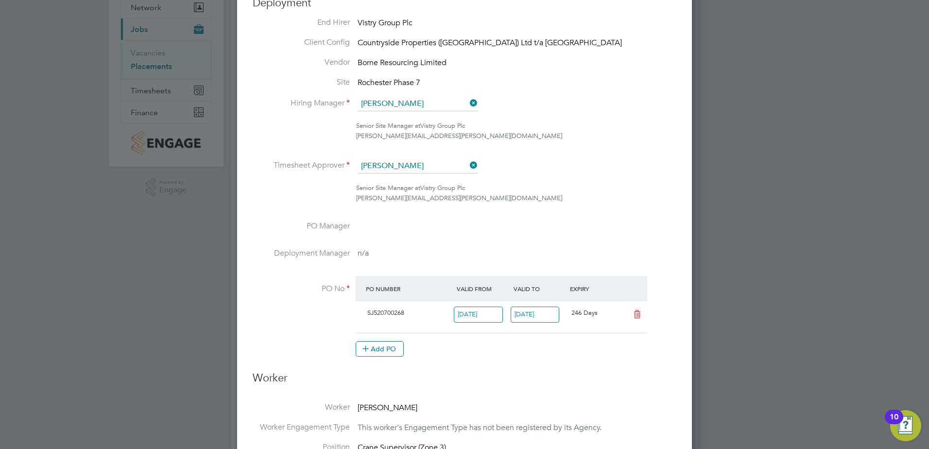
click at [637, 315] on icon at bounding box center [637, 315] width 12 height 8
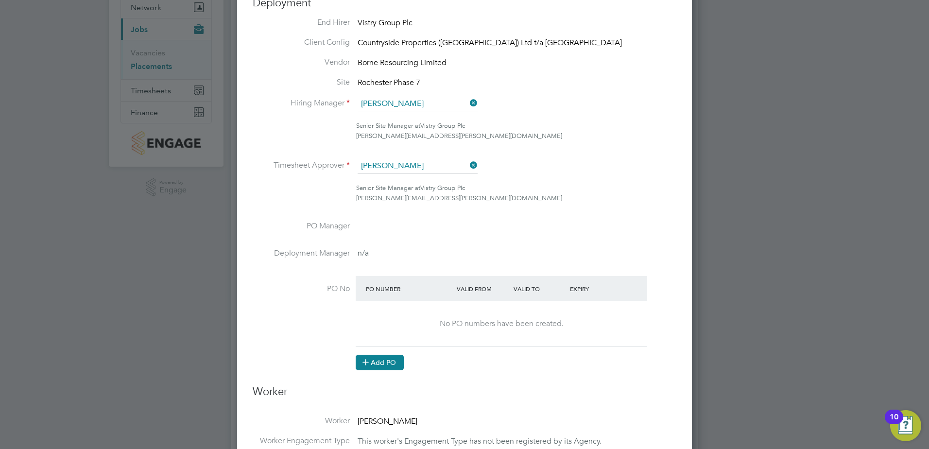
click at [373, 365] on button "Add PO" at bounding box center [380, 363] width 48 height 16
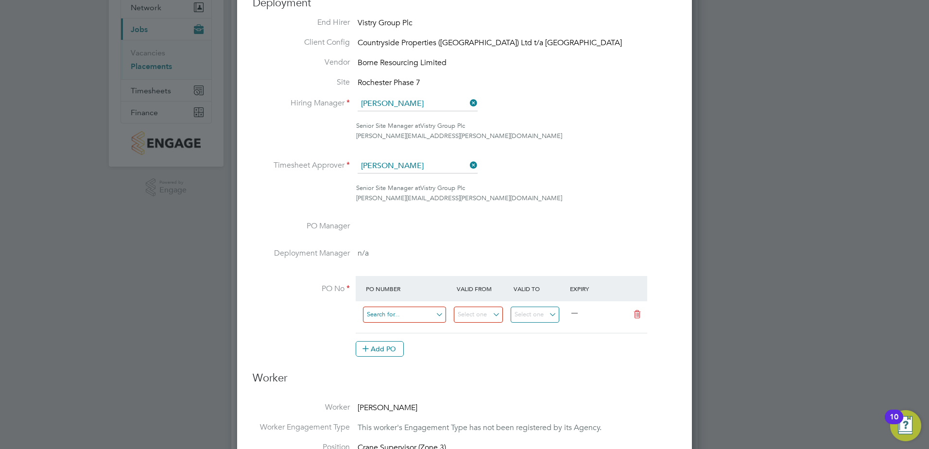
click at [371, 316] on input at bounding box center [404, 315] width 83 height 16
type input "sj520700246"
click at [467, 317] on input at bounding box center [478, 315] width 49 height 16
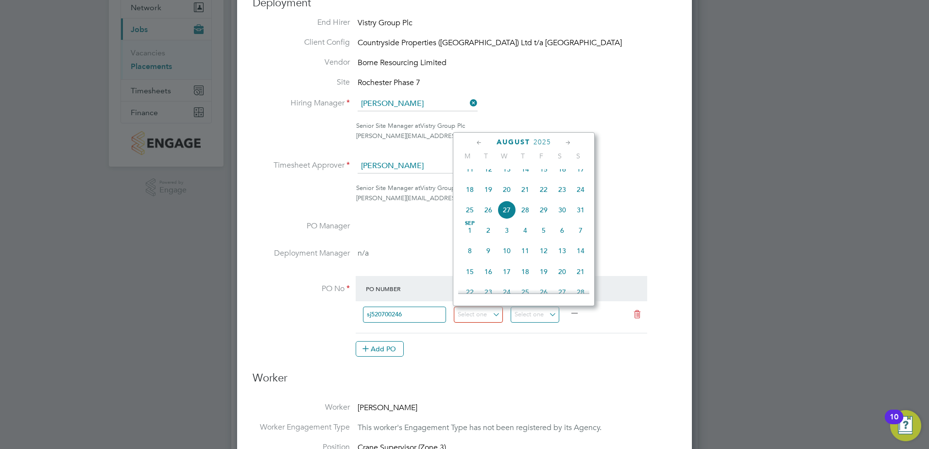
click at [479, 143] on icon at bounding box center [479, 143] width 9 height 11
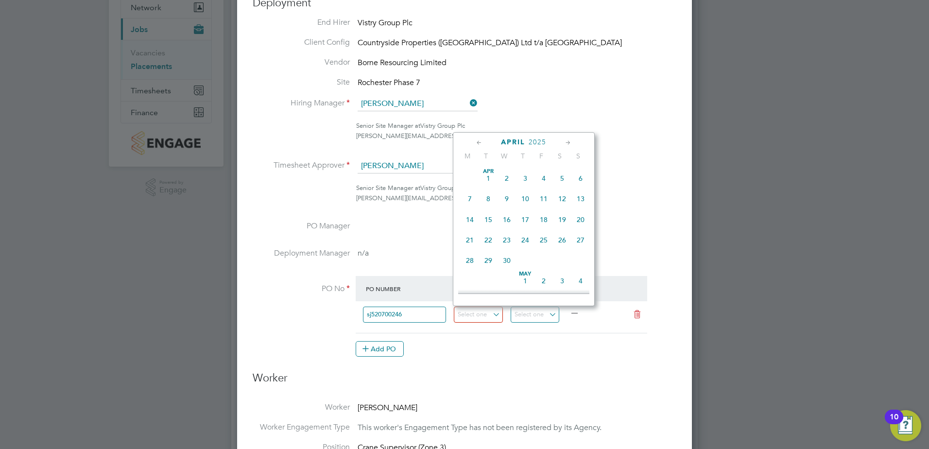
click at [571, 142] on icon at bounding box center [568, 143] width 9 height 11
click at [470, 198] on span "5" at bounding box center [470, 196] width 18 height 18
type input "05 May 2025"
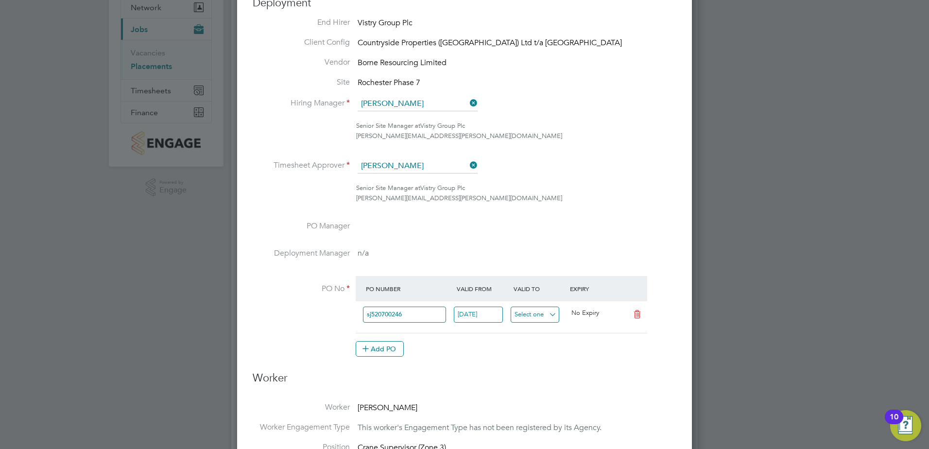
click at [545, 316] on input at bounding box center [535, 315] width 49 height 16
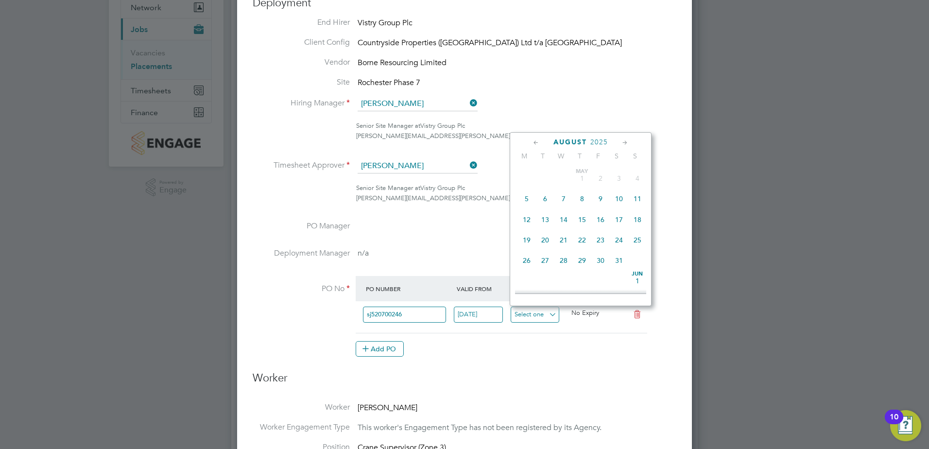
scroll to position [379, 0]
click at [623, 142] on icon at bounding box center [625, 143] width 9 height 11
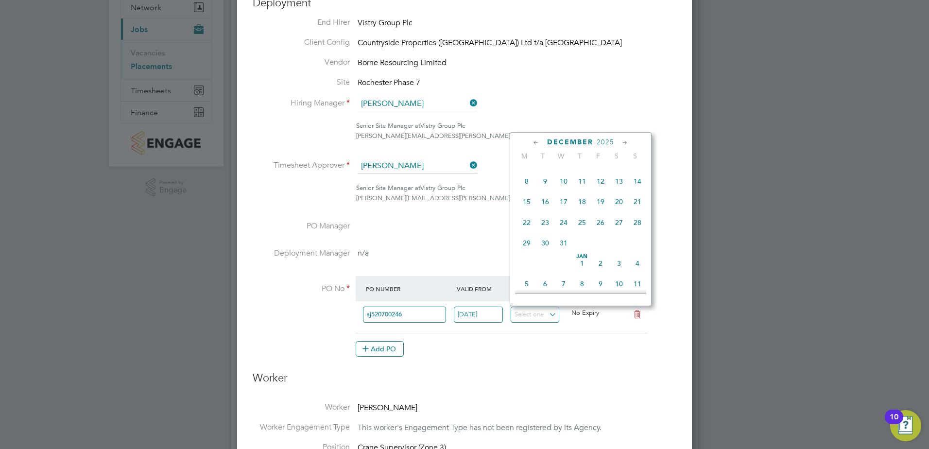
click at [623, 142] on icon at bounding box center [625, 143] width 9 height 11
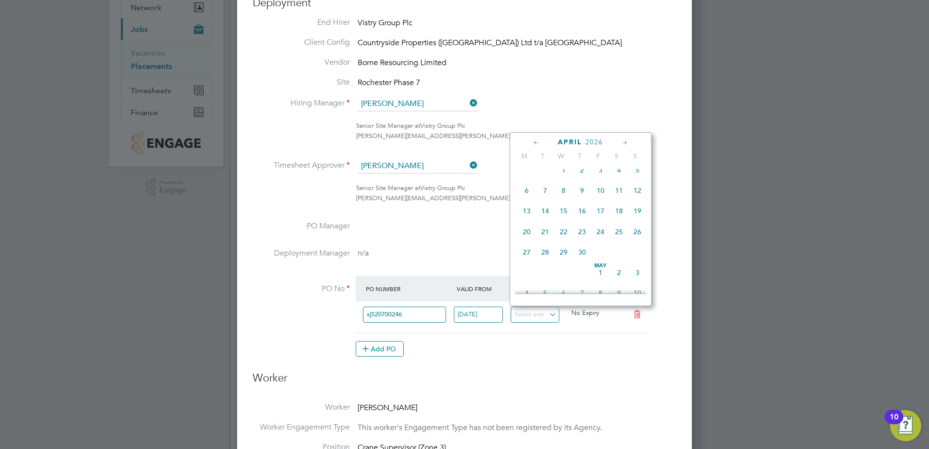
click at [585, 261] on span "30" at bounding box center [582, 252] width 18 height 18
type input "[DATE]"
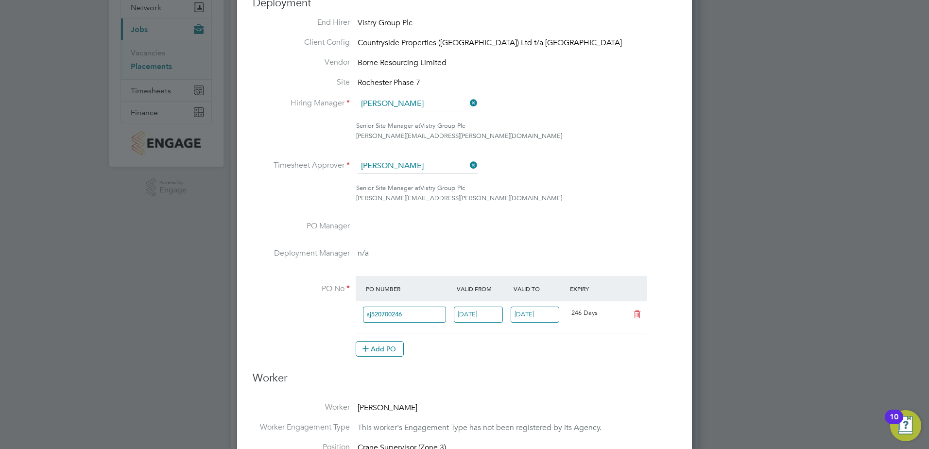
click at [595, 355] on div "Add PO" at bounding box center [502, 349] width 292 height 16
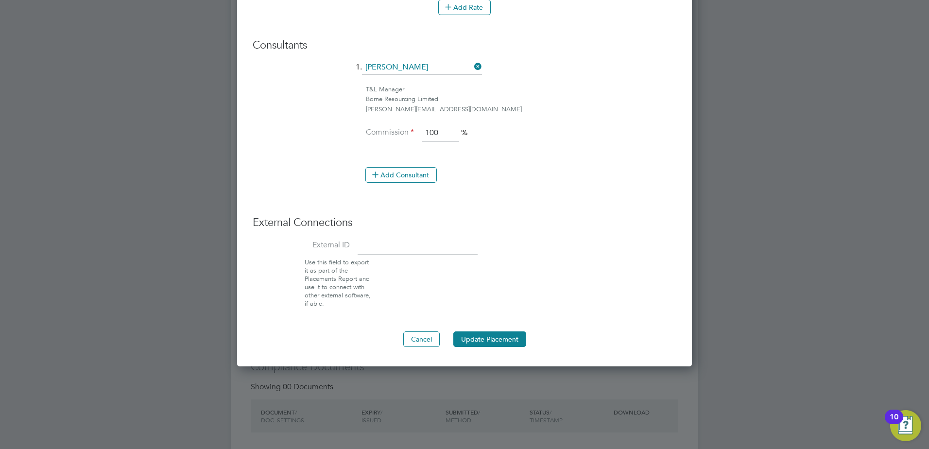
scroll to position [778, 0]
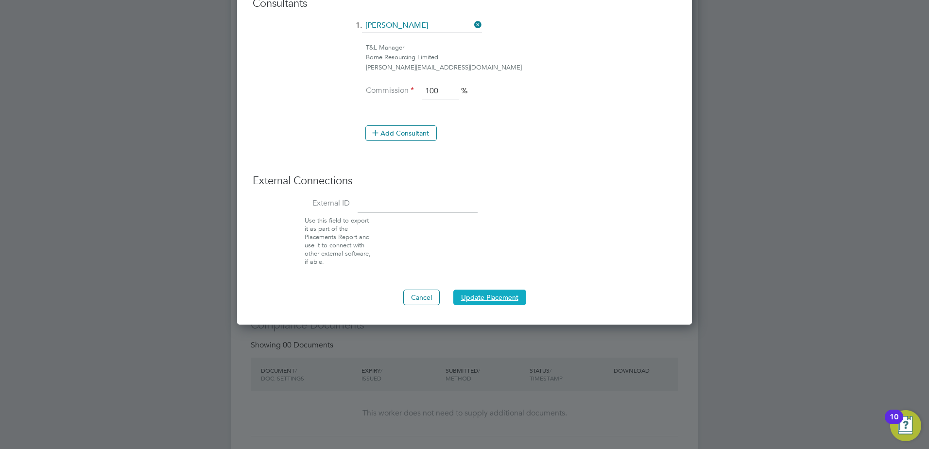
click at [509, 295] on button "Update Placement" at bounding box center [489, 298] width 73 height 16
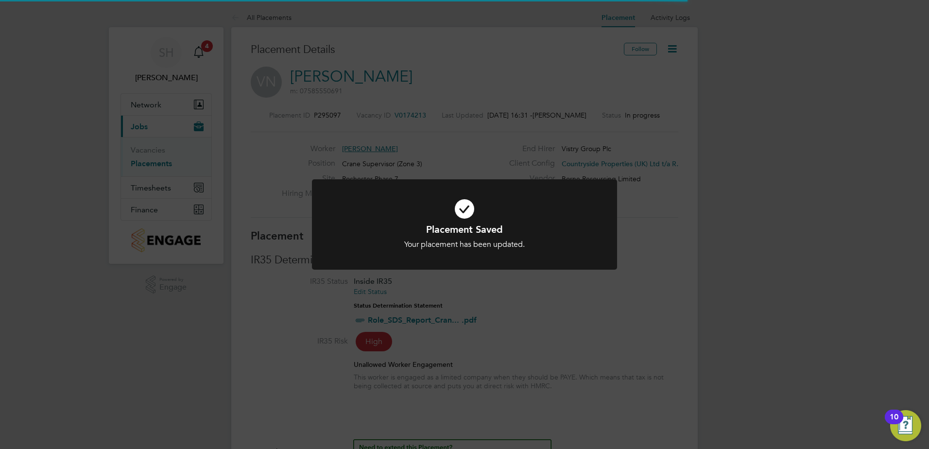
scroll to position [29, 68]
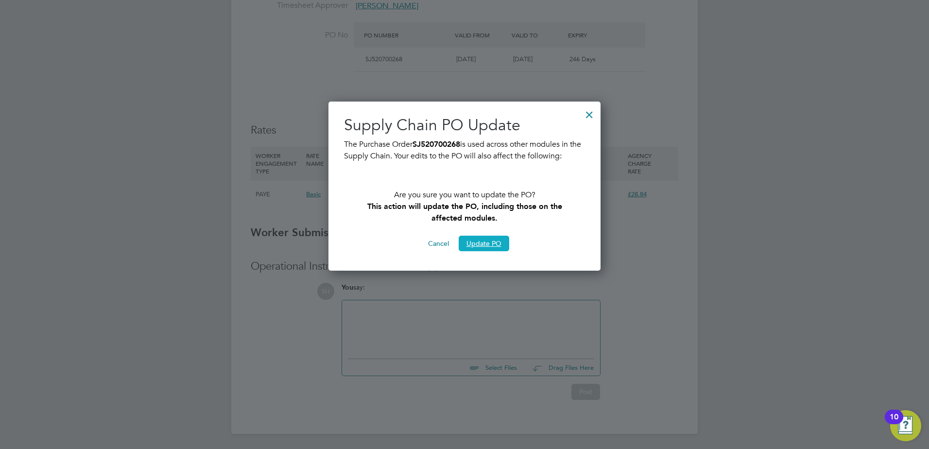
click at [481, 244] on button "Update PO" at bounding box center [484, 244] width 51 height 16
click at [591, 114] on div at bounding box center [589, 112] width 17 height 17
